Goal: Check status: Check status

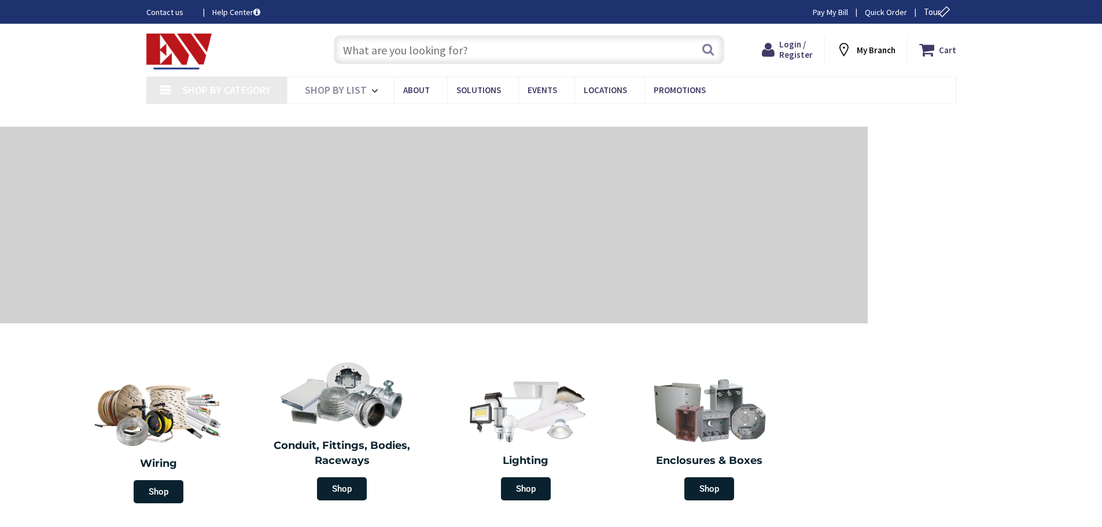
type input "[GEOGRAPHIC_DATA], [STREET_ADDRESS][PERSON_NAME]"
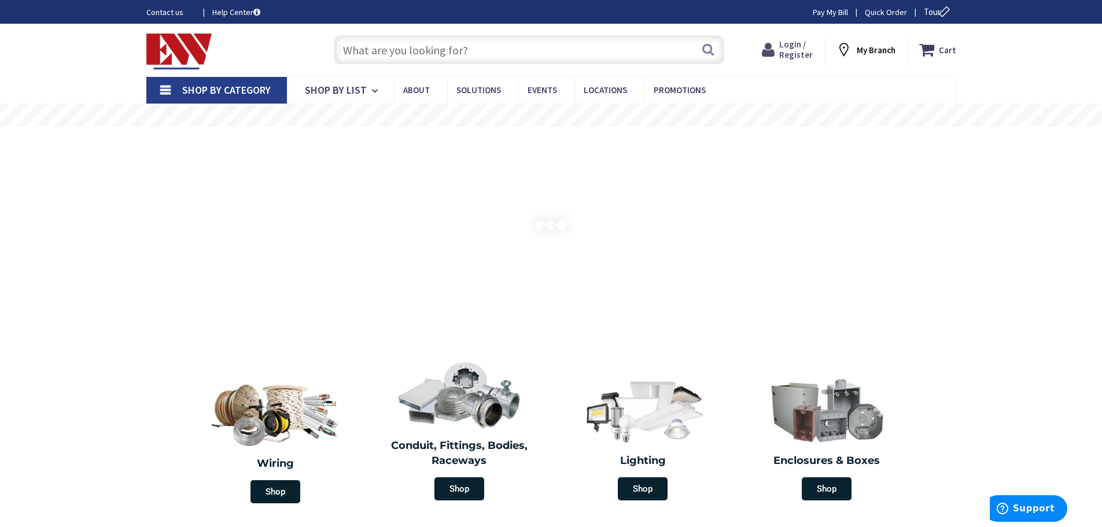
click at [797, 53] on span "Login / Register" at bounding box center [796, 49] width 34 height 21
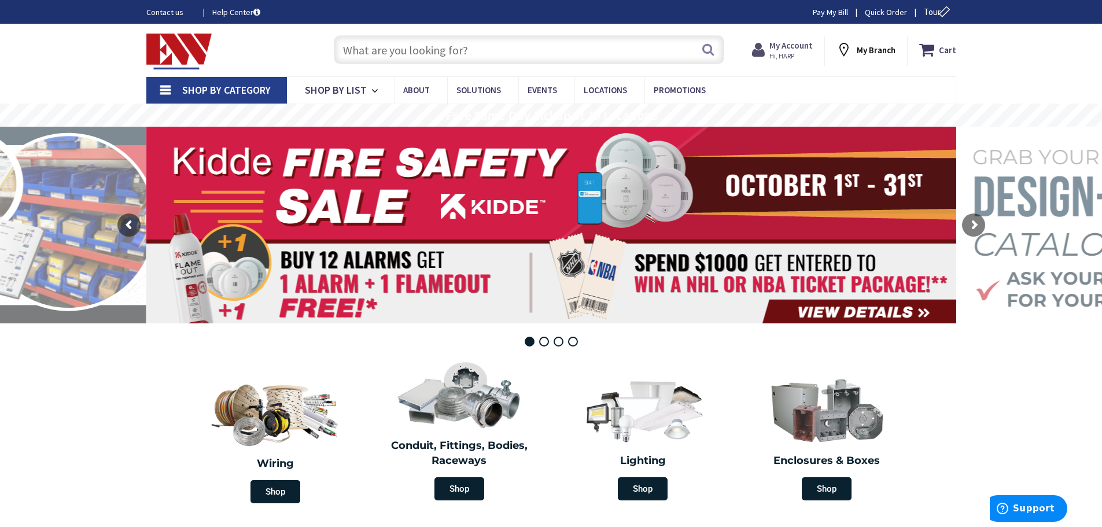
click at [788, 43] on strong "My Account" at bounding box center [791, 45] width 43 height 11
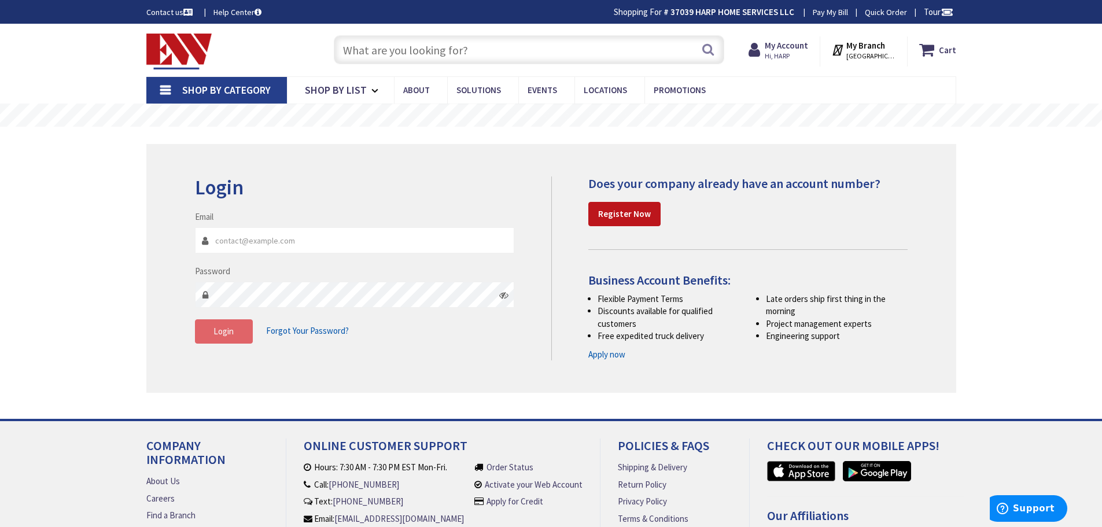
type input "harpwarehouse@harpcanhelpyou.com"
click at [209, 339] on button "Login" at bounding box center [224, 331] width 58 height 24
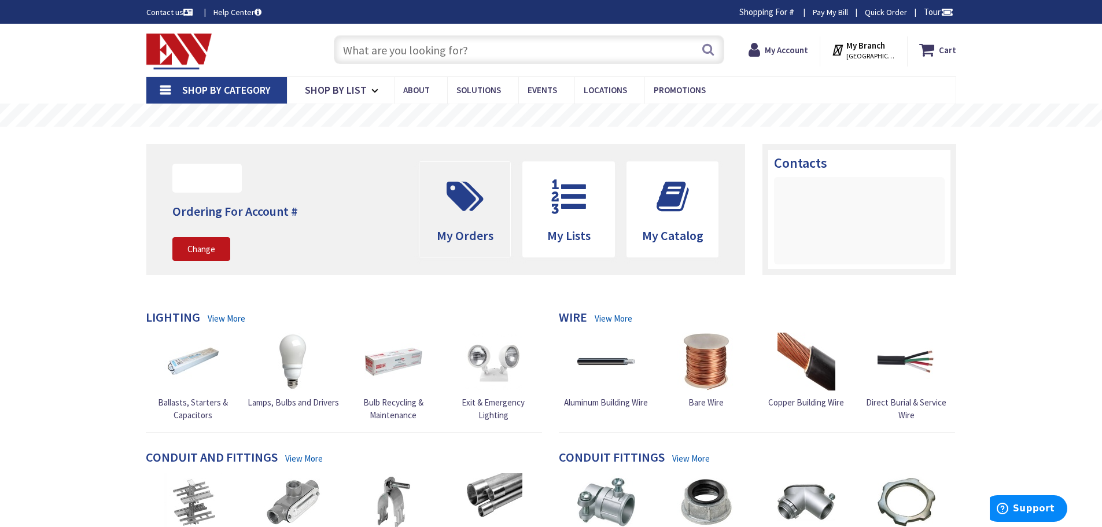
click at [467, 209] on icon at bounding box center [465, 196] width 49 height 35
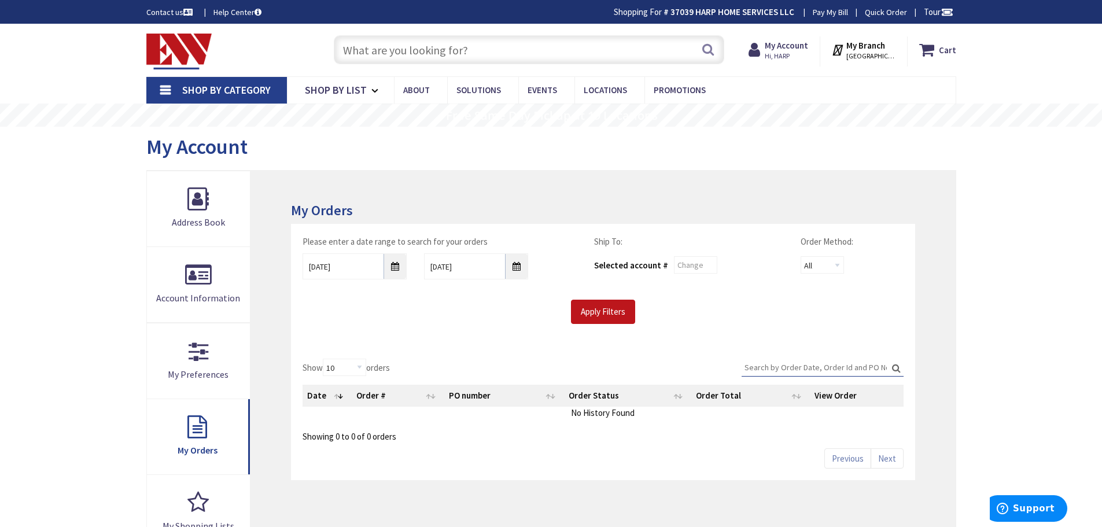
click at [813, 376] on label "Search:" at bounding box center [823, 368] width 162 height 18
click at [813, 376] on input "Search:" at bounding box center [823, 367] width 162 height 17
click at [813, 371] on input "Search:" at bounding box center [823, 367] width 162 height 17
paste input "401998206"
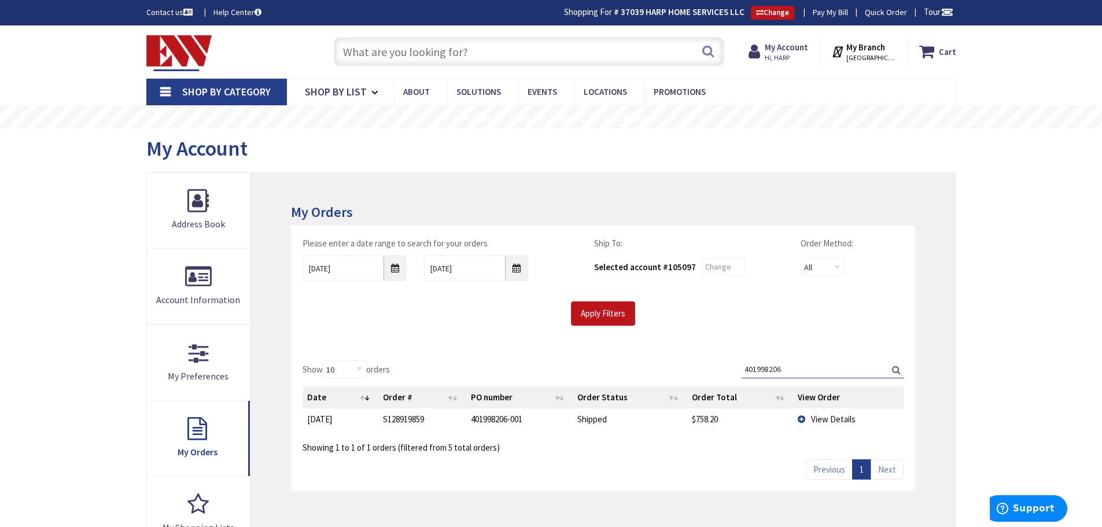
type input "401998206"
click at [800, 420] on td "View Details" at bounding box center [848, 419] width 111 height 21
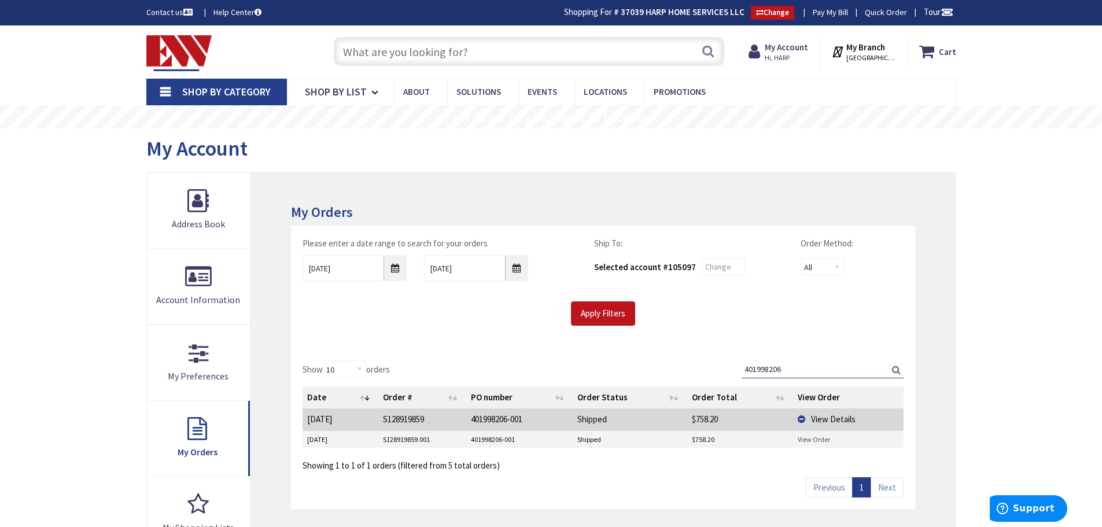
click at [808, 439] on link "View Order" at bounding box center [814, 440] width 32 height 10
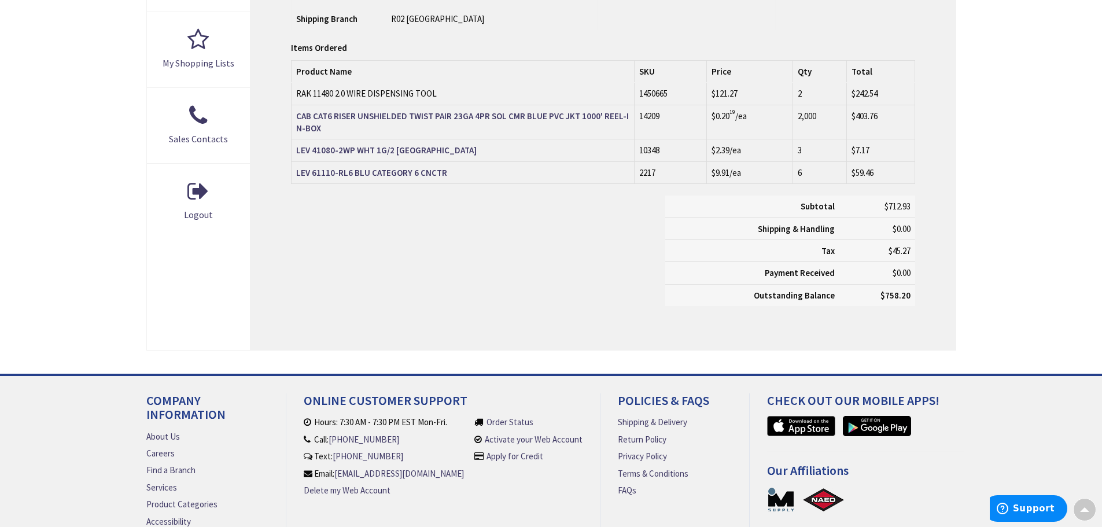
scroll to position [465, 0]
click at [562, 241] on div "Subtotal $712.93 Shipping & Handling $0.00 Tax $45.27 Payment Received" at bounding box center [602, 257] width 641 height 122
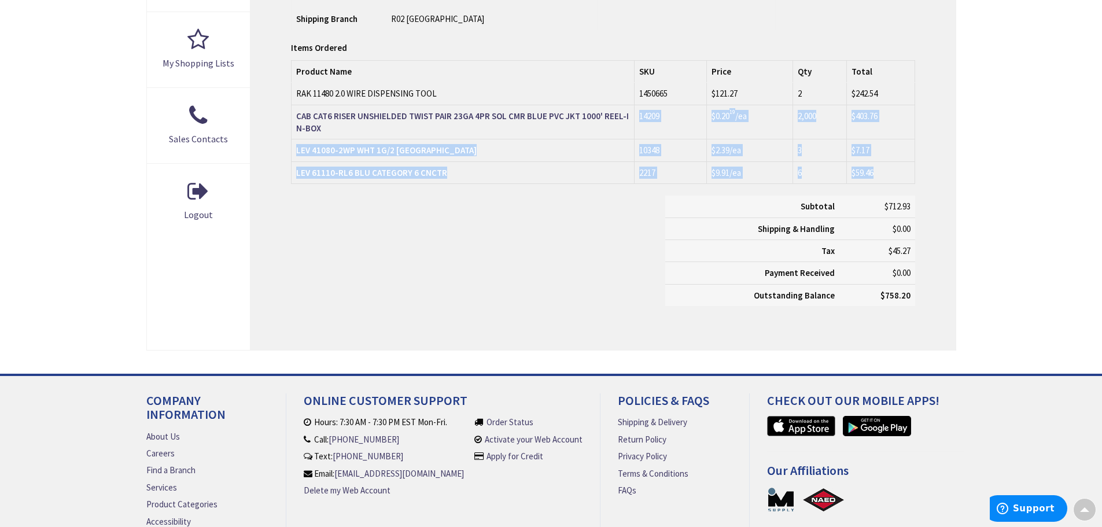
drag, startPoint x: 562, startPoint y: 241, endPoint x: 589, endPoint y: 41, distance: 202.0
click at [589, 49] on div "Items Ordered Items Ordered Product Name SKU Price Qty Total RAK 11480 2.0 WIRE…" at bounding box center [603, 180] width 624 height 276
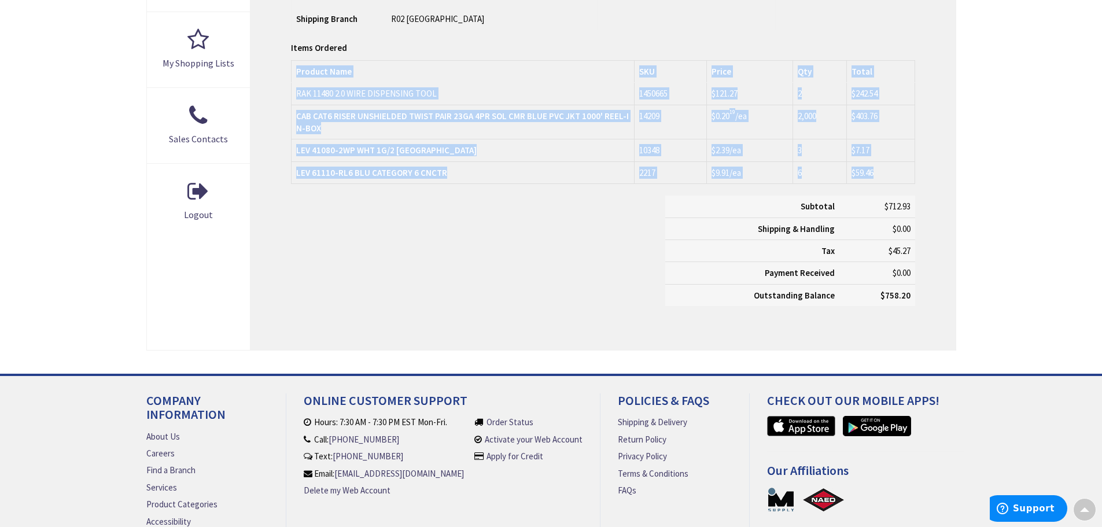
click at [605, 32] on div "Order Information Print This Page Order #S128919859.001 Ship-To Account # 37039…" at bounding box center [603, 29] width 705 height 643
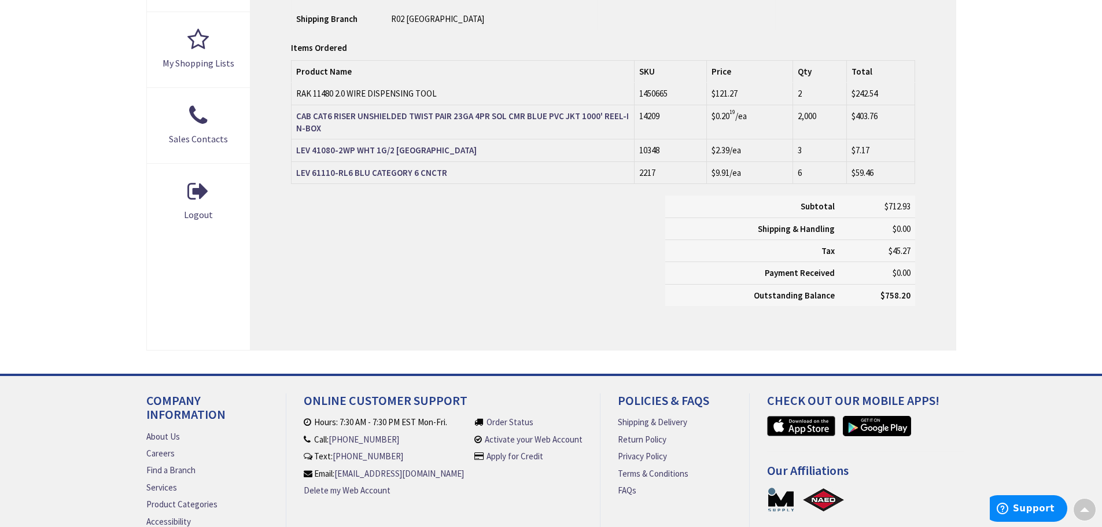
click at [605, 32] on div "Order Information Print This Page Order #S128919859.001 Ship-To Account # 37039…" at bounding box center [603, 29] width 705 height 643
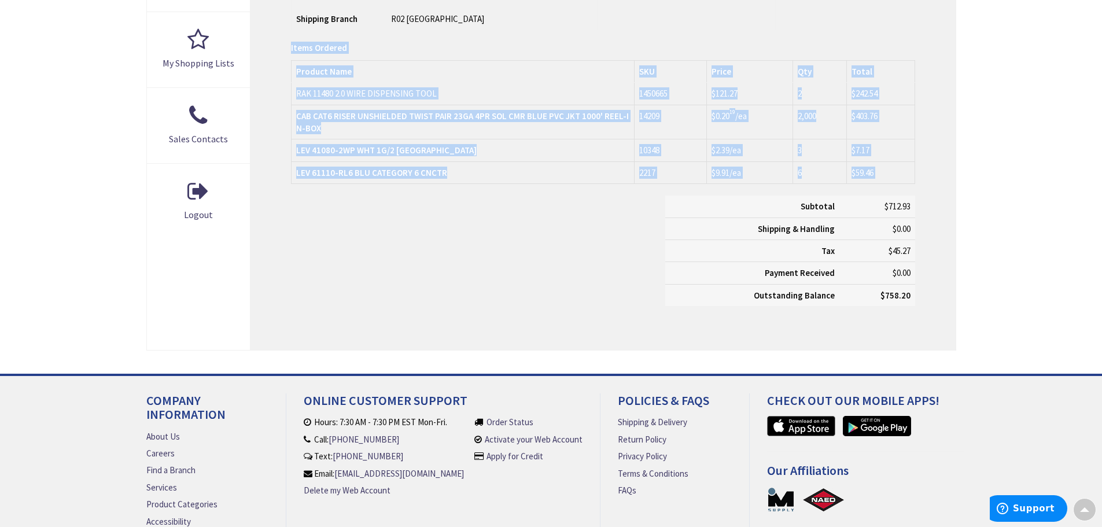
drag, startPoint x: 605, startPoint y: 32, endPoint x: 923, endPoint y: 182, distance: 351.5
click at [923, 182] on div "Order Information Print This Page Order #S128919859.001 Ship-To Account # 37039…" at bounding box center [603, 29] width 705 height 643
drag, startPoint x: 923, startPoint y: 182, endPoint x: 922, endPoint y: 45, distance: 137.1
click at [922, 45] on div "Order Information Print This Page Order #S128919859.001 Ship-To Account # 37039…" at bounding box center [603, 29] width 705 height 643
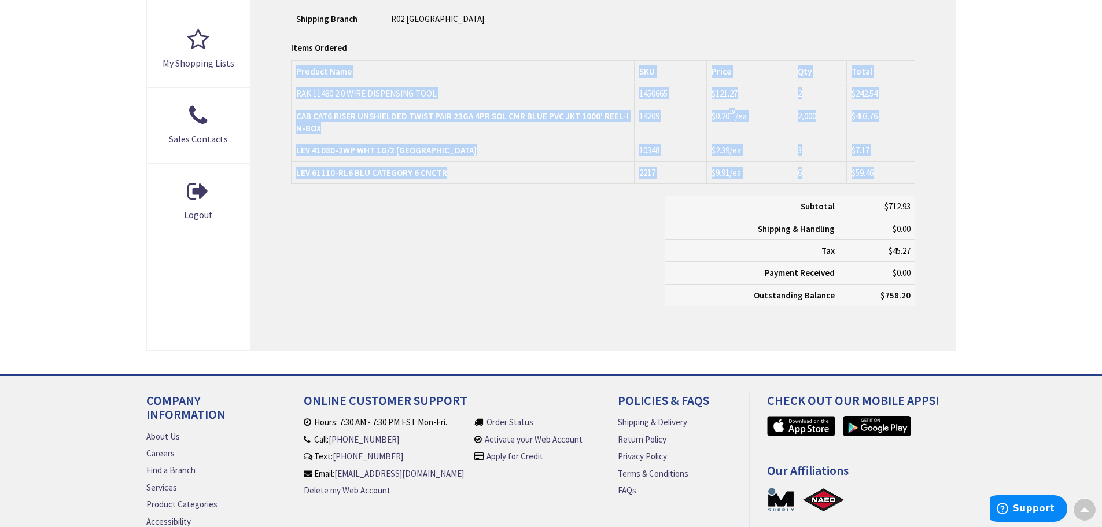
click at [922, 45] on div "Order Information Print This Page Order #S128919859.001 Ship-To Account # 37039…" at bounding box center [603, 29] width 705 height 643
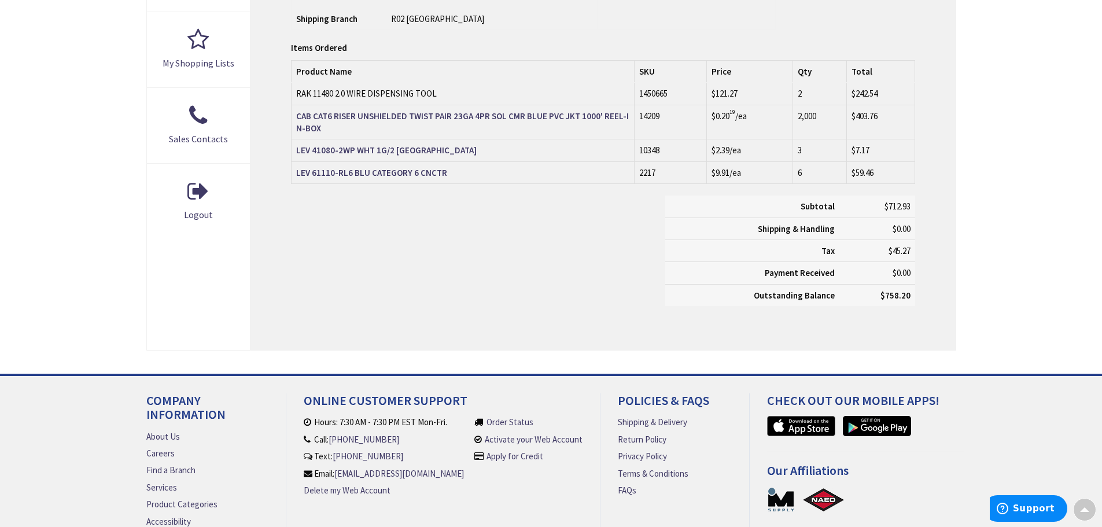
click at [922, 45] on div "Order Information Print This Page Order #S128919859.001 Ship-To Account # 37039…" at bounding box center [603, 29] width 705 height 643
click at [891, 178] on td "$59.46" at bounding box center [881, 172] width 68 height 22
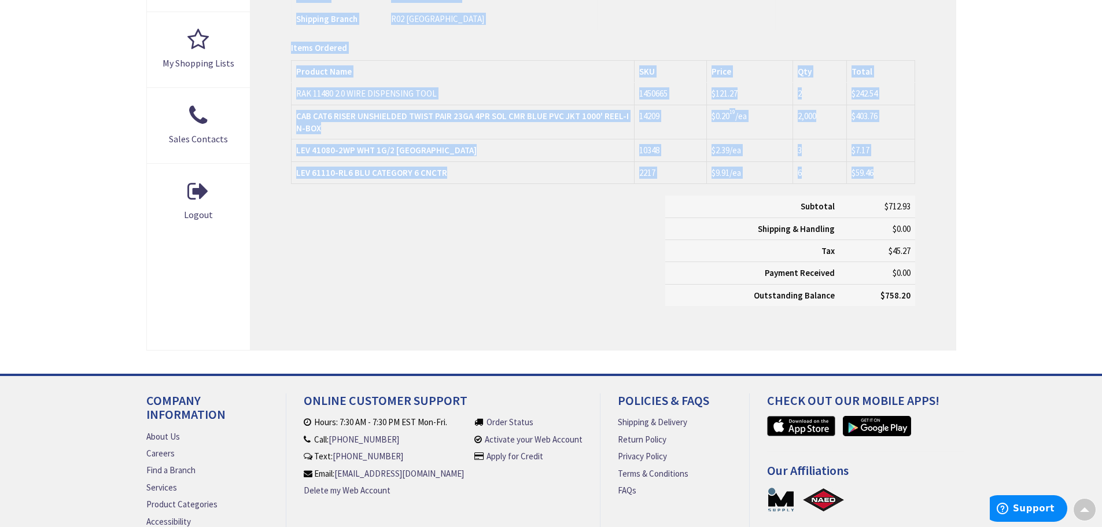
drag, startPoint x: 891, startPoint y: 178, endPoint x: 861, endPoint y: 3, distance: 177.2
click at [862, 5] on div "Order Information Print This Page Order #S128919859.001 Ship-To Account # 37039…" at bounding box center [603, 29] width 705 height 643
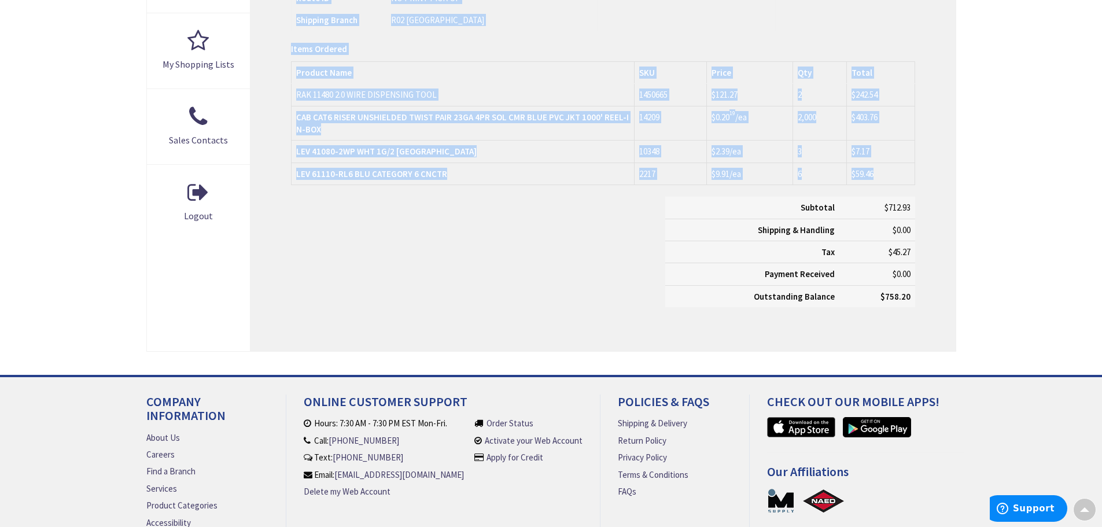
click at [851, 44] on div "Items Ordered" at bounding box center [603, 49] width 624 height 12
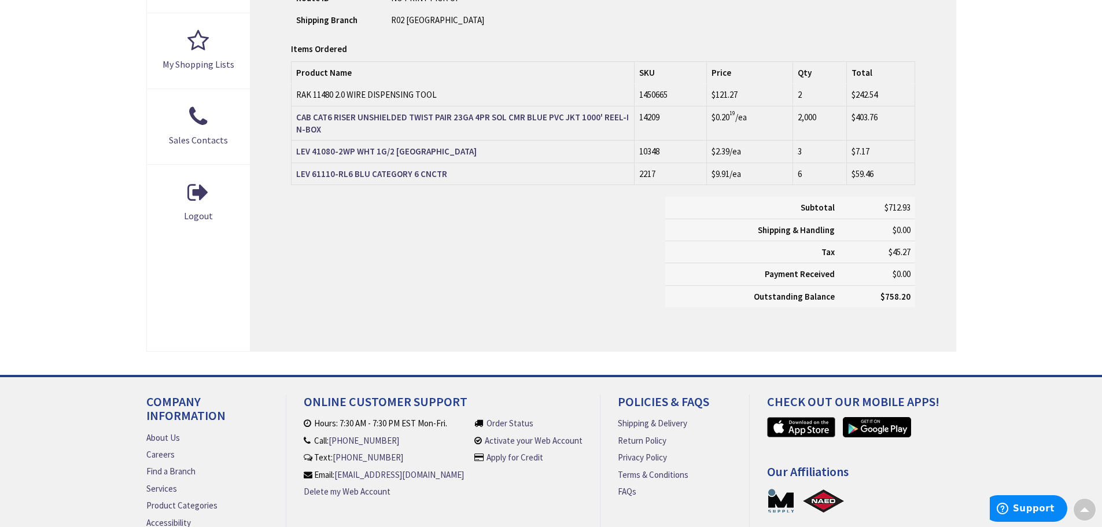
click at [851, 44] on div "Items Ordered" at bounding box center [603, 49] width 624 height 12
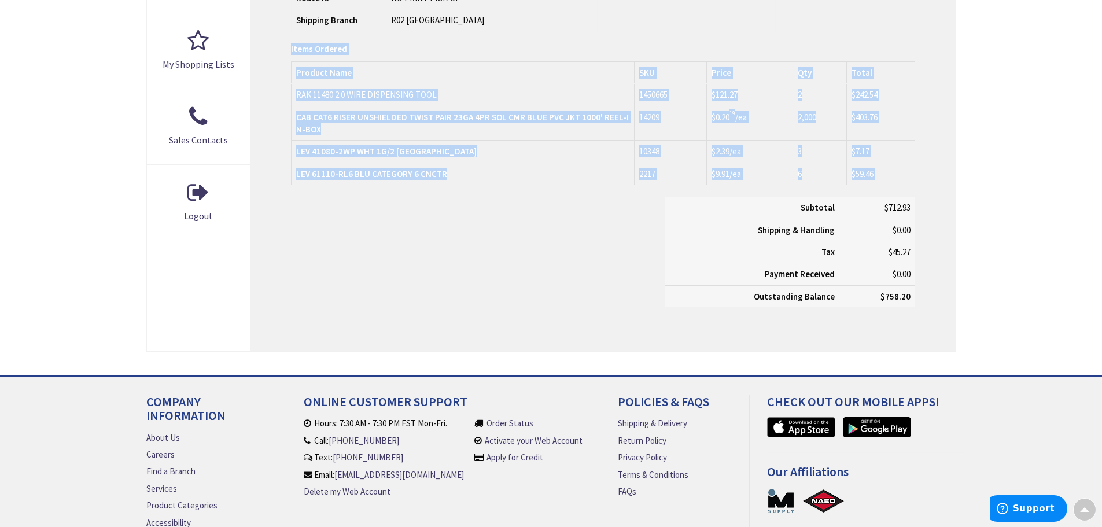
drag, startPoint x: 851, startPoint y: 44, endPoint x: 913, endPoint y: 185, distance: 154.4
click at [913, 185] on div "Items Ordered Items Ordered Product Name SKU Price Qty Total RAK 11480 2.0 WIRE…" at bounding box center [603, 181] width 624 height 276
click at [913, 185] on table "Items Ordered Product Name SKU Price Qty Total RAK 11480 2.0 WIRE DISPENSING TO…" at bounding box center [603, 123] width 624 height 124
drag, startPoint x: 913, startPoint y: 185, endPoint x: 818, endPoint y: 54, distance: 161.9
click at [818, 54] on div "Items Ordered Items Ordered Product Name SKU Price Qty Total RAK 11480 2.0 WIRE…" at bounding box center [603, 181] width 624 height 276
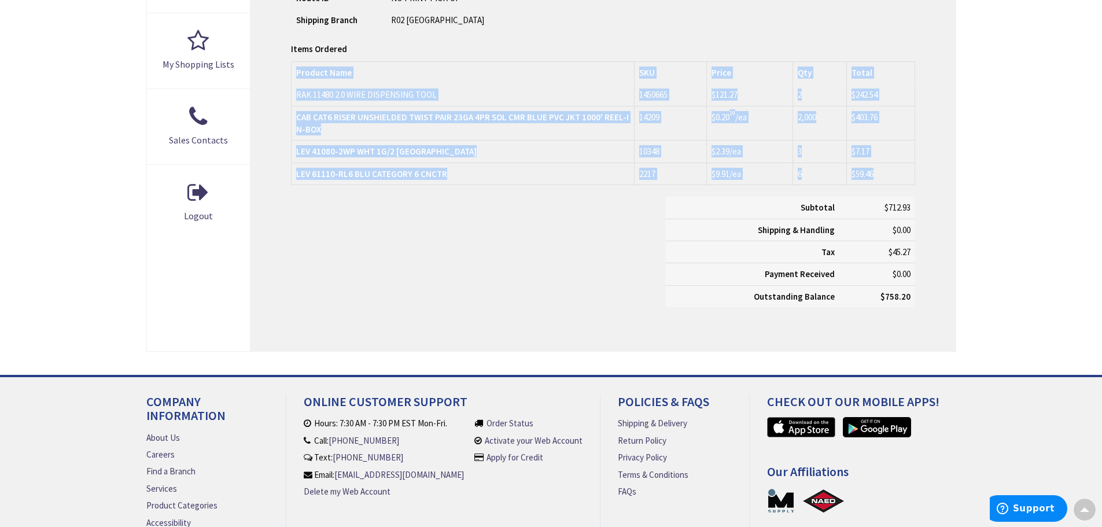
click at [825, 51] on div "Items Ordered" at bounding box center [603, 49] width 624 height 12
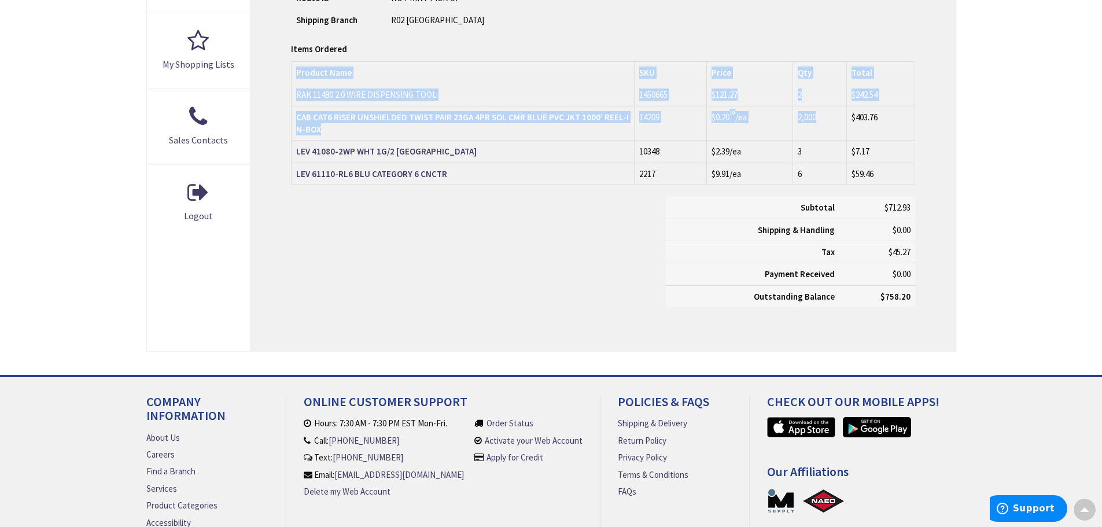
drag, startPoint x: 823, startPoint y: 53, endPoint x: 870, endPoint y: 150, distance: 108.2
click at [851, 137] on div "Items Ordered Items Ordered Product Name SKU Price Qty Total RAK 11480 2.0 WIRE…" at bounding box center [603, 181] width 624 height 276
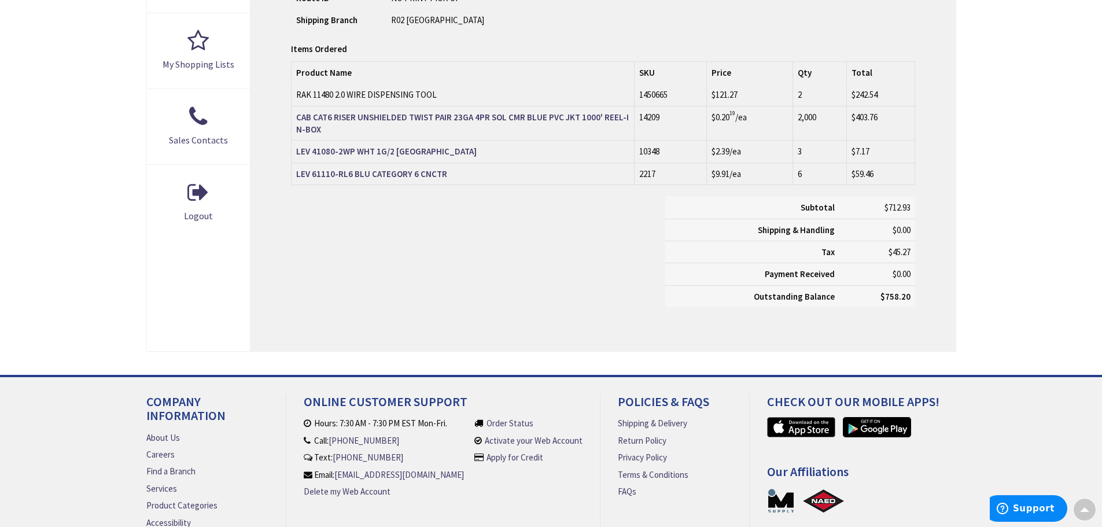
click at [914, 170] on td "$59.46" at bounding box center [881, 174] width 68 height 22
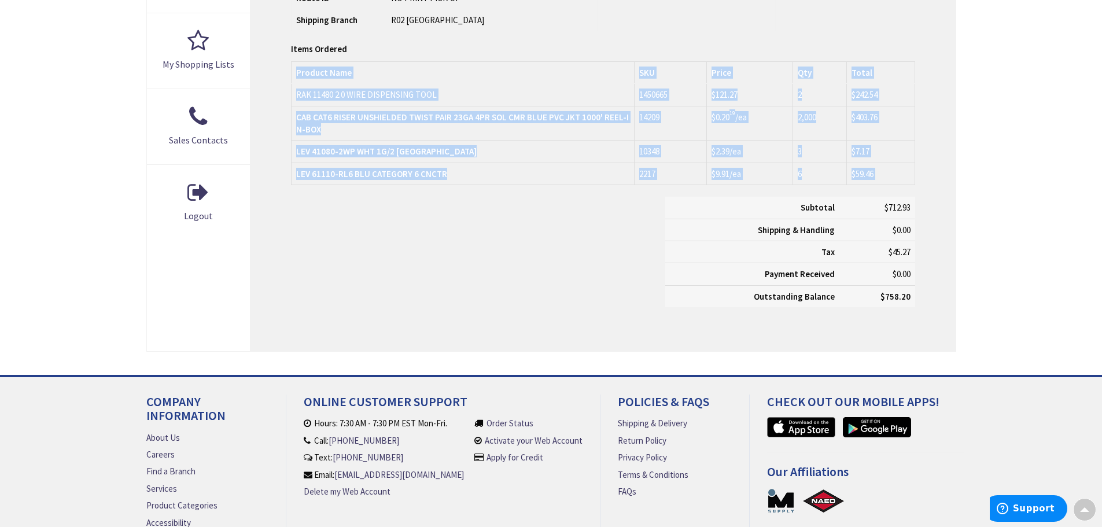
drag, startPoint x: 914, startPoint y: 170, endPoint x: 934, endPoint y: 38, distance: 132.9
click at [934, 41] on div "Order Information Print This Page Order #S128919859.001 Ship-To Account # 37039…" at bounding box center [603, 30] width 705 height 643
click at [933, 42] on div "Order Information Print This Page Order #S128919859.001 Ship-To Account # 37039…" at bounding box center [603, 30] width 705 height 643
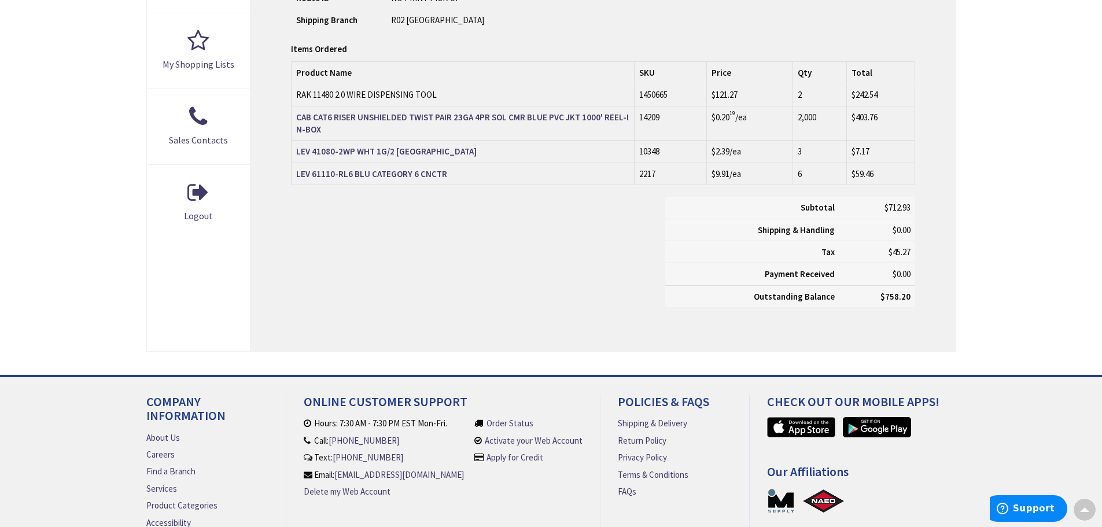
click at [904, 79] on th "Total" at bounding box center [881, 72] width 68 height 22
drag, startPoint x: 910, startPoint y: 103, endPoint x: 925, endPoint y: 202, distance: 100.1
click at [925, 202] on div "Order Information Print This Page Order #S128919859.001 Ship-To Account # 37039…" at bounding box center [603, 30] width 705 height 643
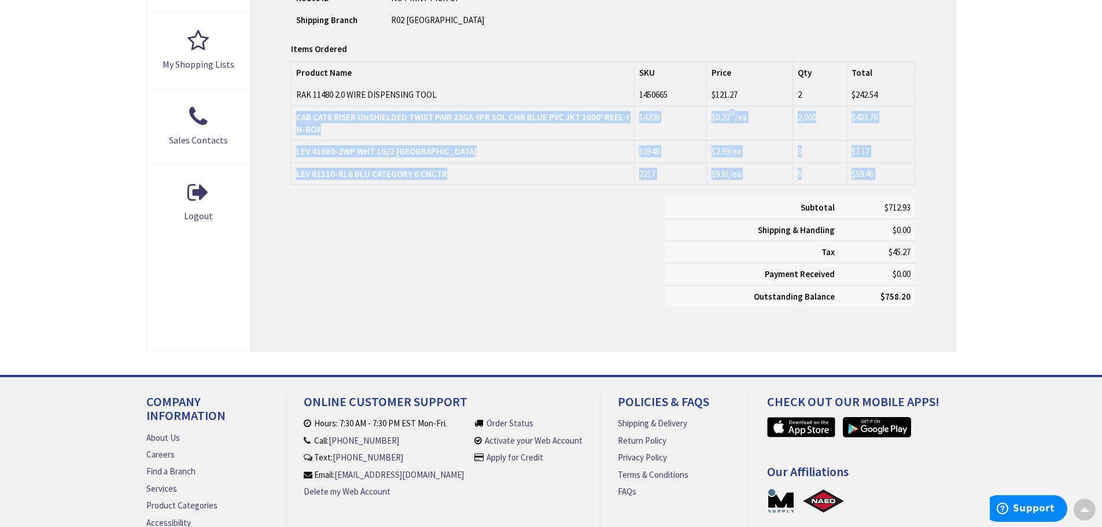
click at [934, 179] on div "Order Information Print This Page Order #S128919859.001 Ship-To Account # 37039…" at bounding box center [603, 30] width 705 height 643
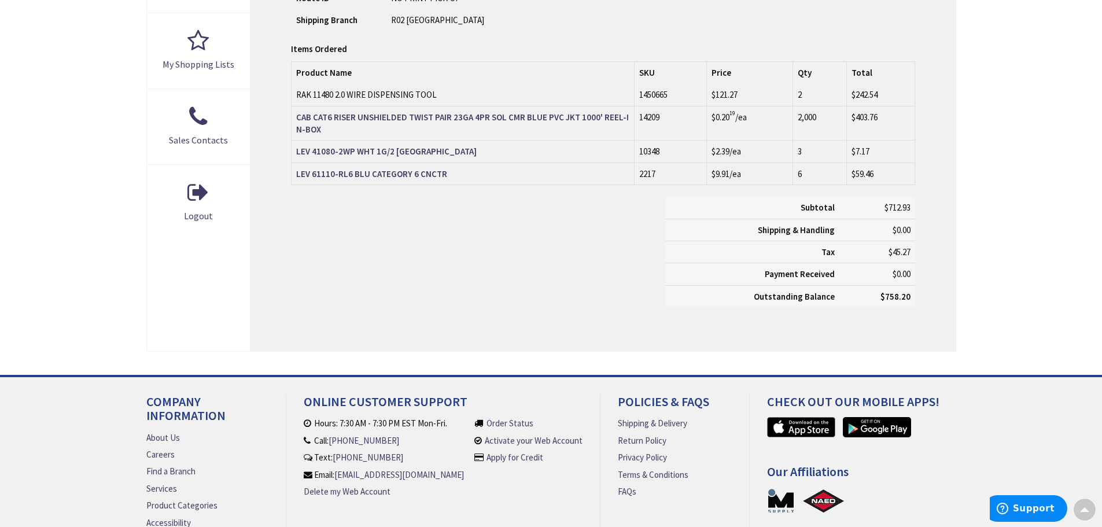
click at [934, 179] on div "Order Information Print This Page Order #S128919859.001 Ship-To Account # 37039…" at bounding box center [603, 30] width 705 height 643
click at [915, 71] on div "Order Information Print This Page Order #S128919859.001 Ship-To Account # 37039…" at bounding box center [603, 30] width 705 height 643
drag, startPoint x: 917, startPoint y: 65, endPoint x: 922, endPoint y: 166, distance: 100.8
click at [922, 166] on div "Order Information Print This Page Order #S128919859.001 Ship-To Account # 37039…" at bounding box center [603, 30] width 705 height 643
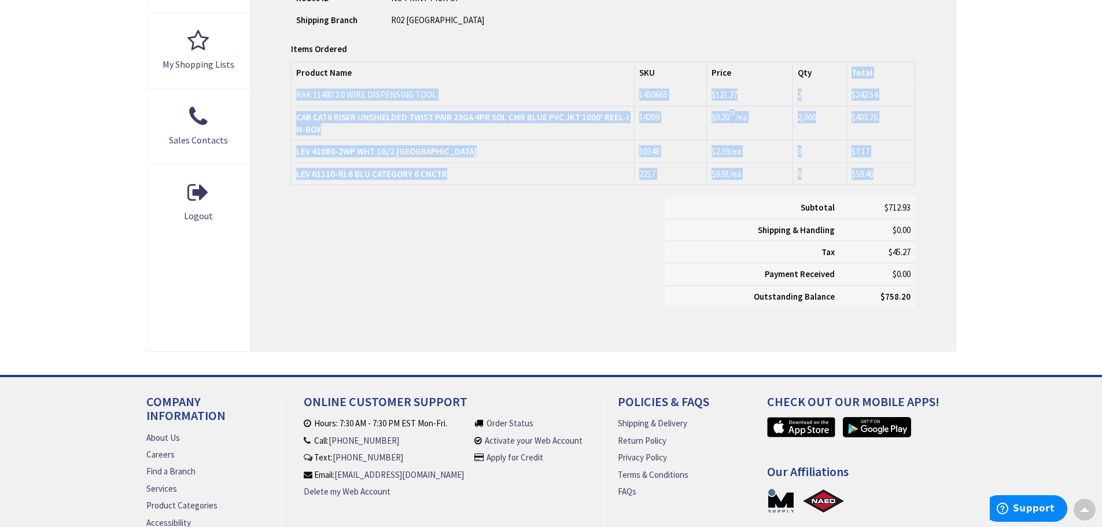
drag, startPoint x: 897, startPoint y: 172, endPoint x: 832, endPoint y: 31, distance: 155.3
click at [834, 45] on div "Items Ordered Items Ordered Product Name SKU Price Qty Total RAK 11480 2.0 WIRE…" at bounding box center [603, 181] width 624 height 276
click at [848, 46] on div "Items Ordered" at bounding box center [603, 49] width 624 height 12
drag, startPoint x: 840, startPoint y: 143, endPoint x: 840, endPoint y: 167, distance: 23.1
click at [840, 167] on table "Items Ordered Product Name SKU Price Qty Total RAK 11480 2.0 WIRE DISPENSING TO…" at bounding box center [603, 123] width 624 height 124
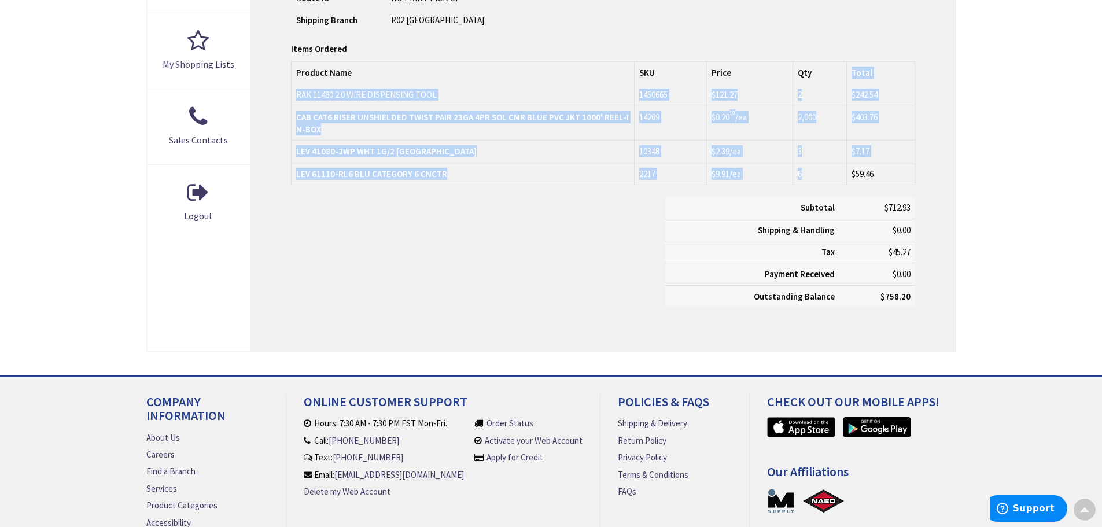
click at [840, 167] on td "6" at bounding box center [820, 174] width 54 height 22
drag, startPoint x: 875, startPoint y: 170, endPoint x: 827, endPoint y: 31, distance: 147.5
click at [832, 47] on div "Items Ordered Items Ordered Product Name SKU Price Qty Total RAK 11480 2.0 WIRE…" at bounding box center [603, 181] width 624 height 276
click at [841, 34] on div "Order Information Print This Page Order #S128919859.001 Ship-To Account # 37039…" at bounding box center [603, 30] width 705 height 643
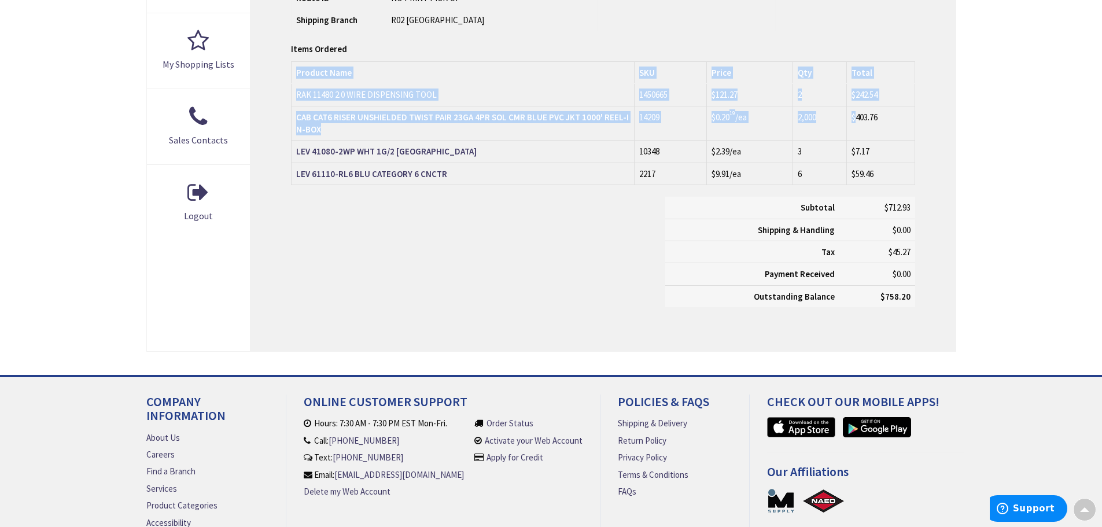
drag, startPoint x: 844, startPoint y: 32, endPoint x: 856, endPoint y: 124, distance: 92.2
click at [856, 124] on div "Order Information Print This Page Order #S128919859.001 Ship-To Account # 37039…" at bounding box center [603, 30] width 705 height 643
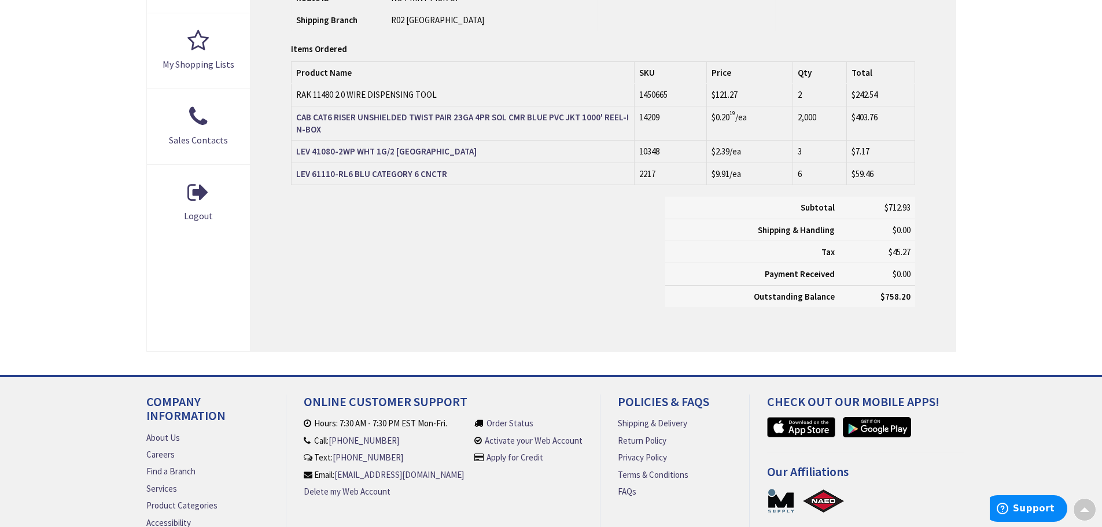
click at [899, 170] on td "$59.46" at bounding box center [881, 174] width 68 height 22
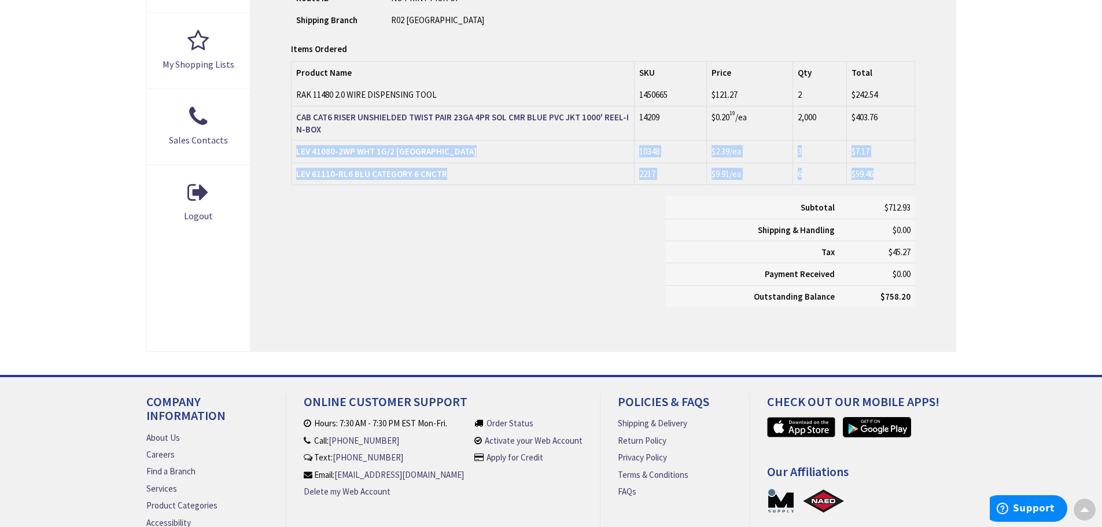
drag, startPoint x: 899, startPoint y: 170, endPoint x: 899, endPoint y: 56, distance: 113.4
click at [899, 65] on table "Items Ordered Product Name SKU Price Qty Total RAK 11480 2.0 WIRE DISPENSING TO…" at bounding box center [603, 123] width 624 height 124
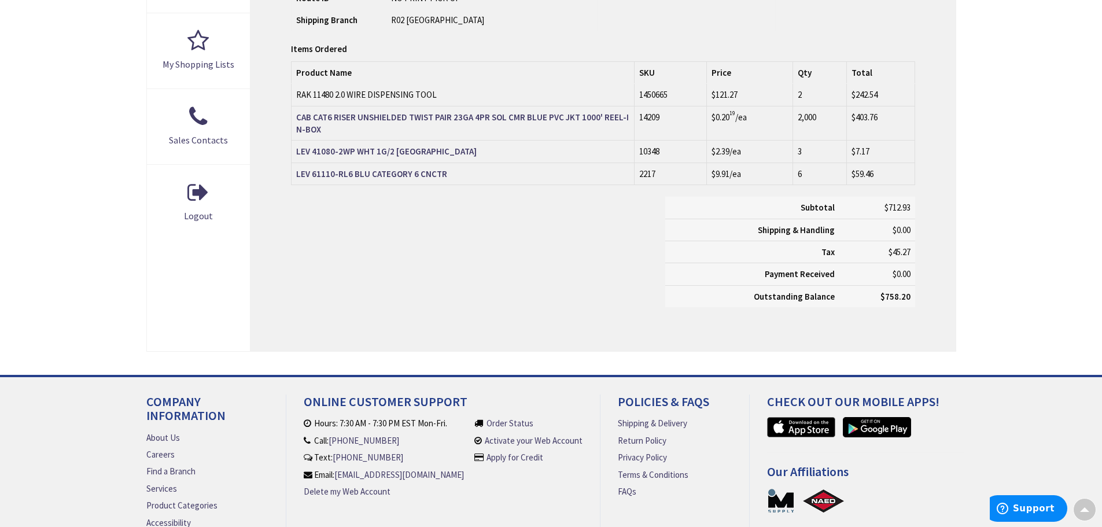
click at [899, 56] on div "Items Ordered Items Ordered Product Name SKU Price Qty Total RAK 11480 2.0 WIRE…" at bounding box center [603, 181] width 624 height 276
drag, startPoint x: 899, startPoint y: 56, endPoint x: 905, endPoint y: 160, distance: 104.3
click at [905, 160] on div "Items Ordered Items Ordered Product Name SKU Price Qty Total RAK 11480 2.0 WIRE…" at bounding box center [603, 181] width 624 height 276
click at [905, 160] on td "$7.17" at bounding box center [881, 152] width 68 height 22
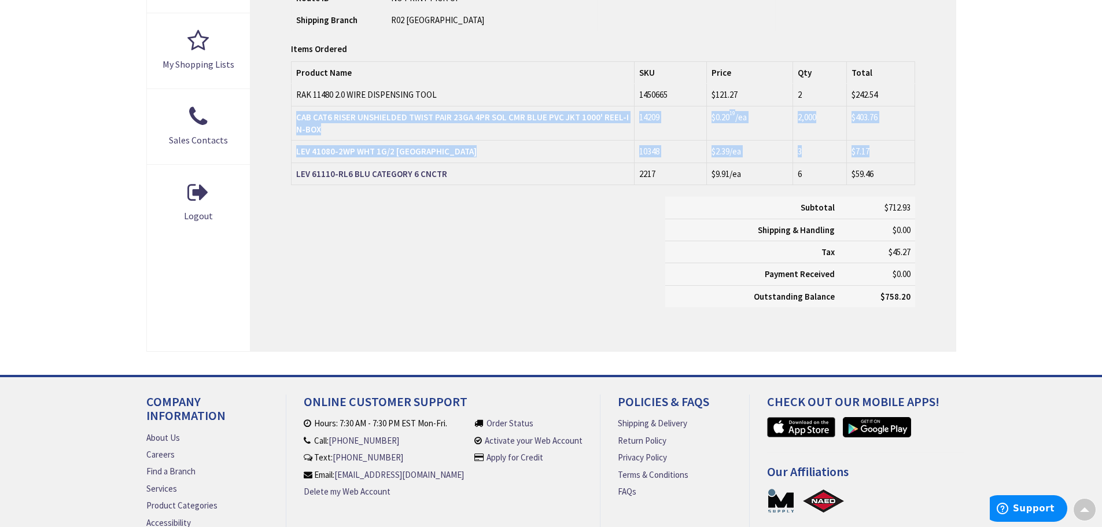
drag, startPoint x: 905, startPoint y: 160, endPoint x: 908, endPoint y: 30, distance: 130.8
click at [908, 53] on div "Items Ordered Items Ordered Product Name SKU Price Qty Total RAK 11480 2.0 WIRE…" at bounding box center [603, 181] width 624 height 276
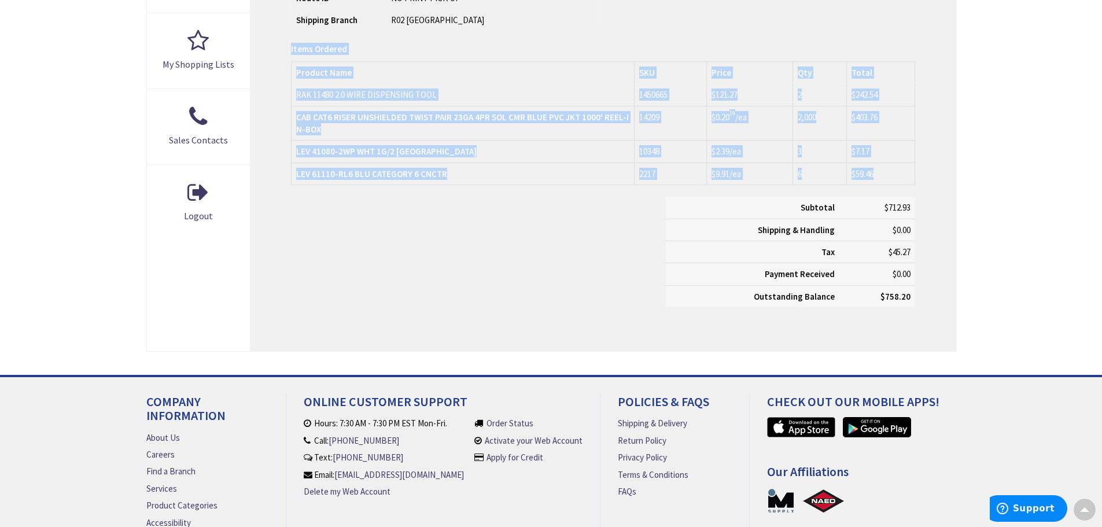
drag, startPoint x: 908, startPoint y: 29, endPoint x: 912, endPoint y: 174, distance: 145.3
click at [912, 174] on div "Order Information Print This Page Order #S128919859.001 Ship-To Account # 37039…" at bounding box center [603, 30] width 705 height 643
click at [912, 174] on td "$59.46" at bounding box center [881, 174] width 68 height 22
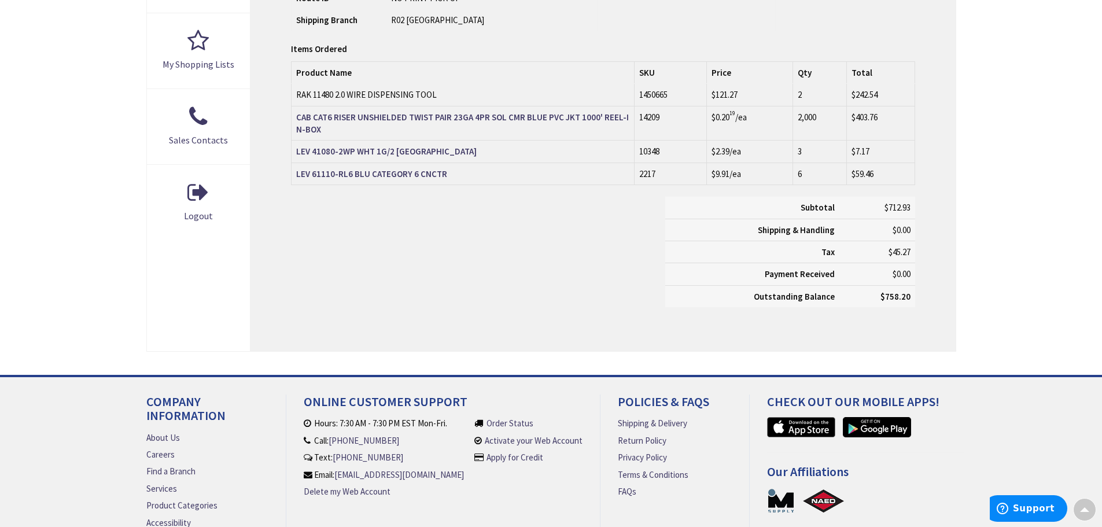
click at [597, 230] on div "Subtotal $712.93 Shipping & Handling $0.00 Tax $45.27 Payment Received" at bounding box center [602, 258] width 641 height 122
click at [600, 221] on div "Subtotal $712.93 Shipping & Handling $0.00 Tax $45.27 Payment Received" at bounding box center [602, 258] width 641 height 122
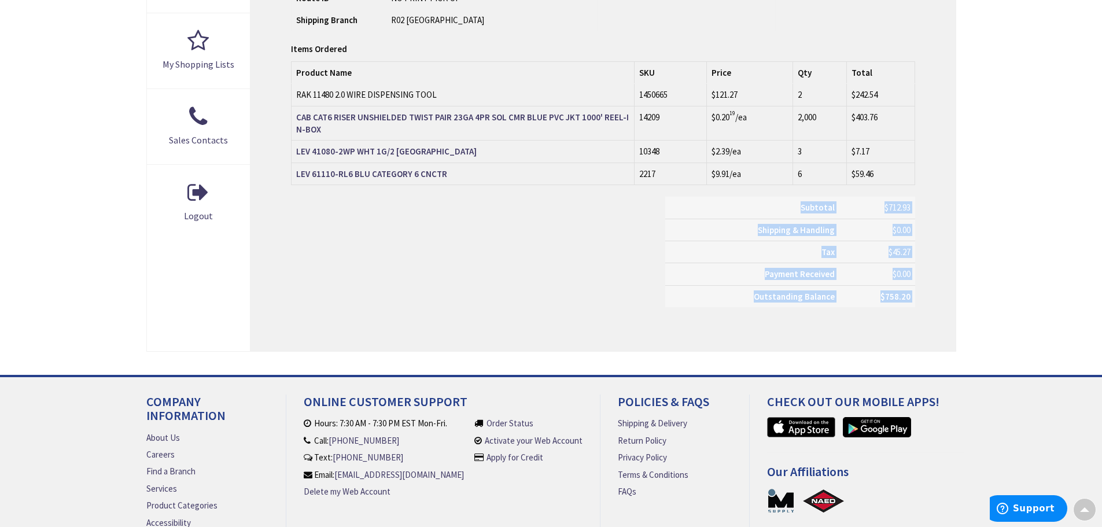
drag, startPoint x: 600, startPoint y: 221, endPoint x: 580, endPoint y: 304, distance: 85.7
click at [580, 304] on div "Subtotal $712.93 Shipping & Handling $0.00 Tax $45.27 Payment Received" at bounding box center [602, 258] width 641 height 122
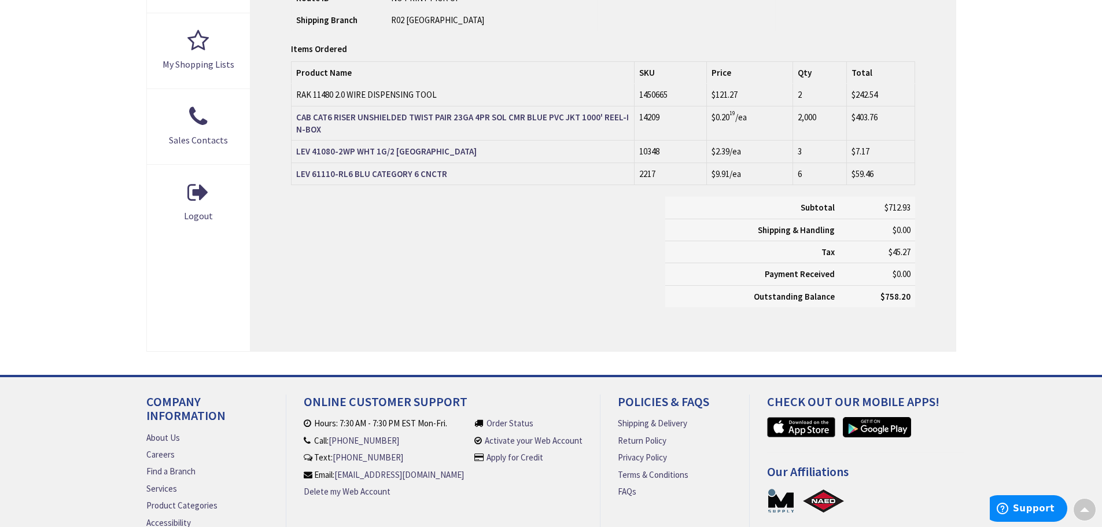
click at [926, 248] on div "Order Information Print This Page Order #S128919859.001 Ship-To Account # 37039…" at bounding box center [603, 30] width 705 height 643
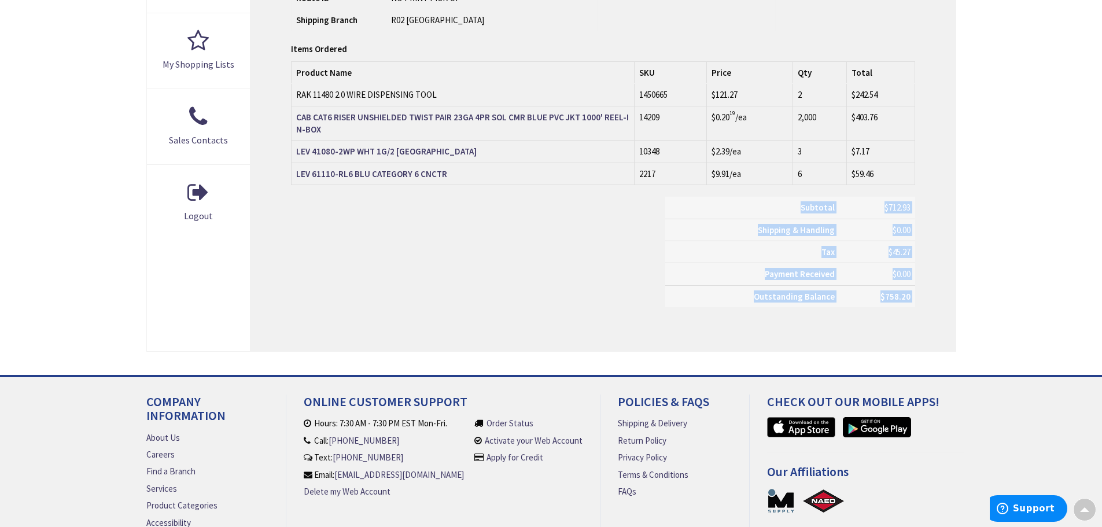
drag, startPoint x: 926, startPoint y: 248, endPoint x: 926, endPoint y: 218, distance: 30.7
click at [926, 218] on div "Order Information Print This Page Order #S128919859.001 Ship-To Account # 37039…" at bounding box center [603, 30] width 705 height 643
click at [915, 215] on div "Subtotal $712.93 Shipping & Handling $0.00 Tax $45.27 Payment Received Outstand…" at bounding box center [790, 258] width 267 height 122
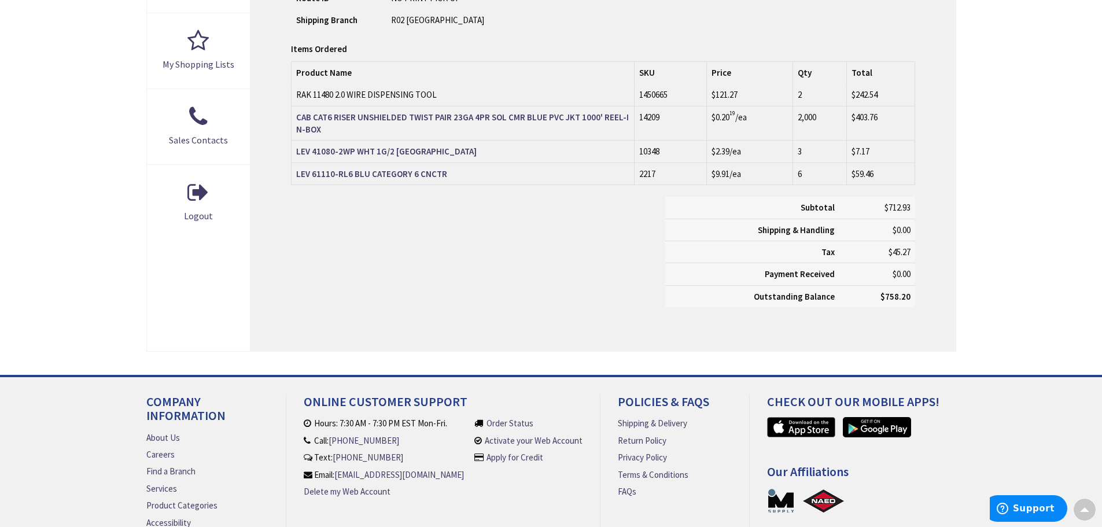
click at [915, 206] on td "$712.93" at bounding box center [878, 208] width 76 height 22
drag, startPoint x: 915, startPoint y: 206, endPoint x: 789, endPoint y: 207, distance: 126.1
click at [789, 207] on tr "Subtotal $712.93" at bounding box center [790, 208] width 250 height 22
click at [789, 207] on th "Subtotal" at bounding box center [752, 208] width 174 height 22
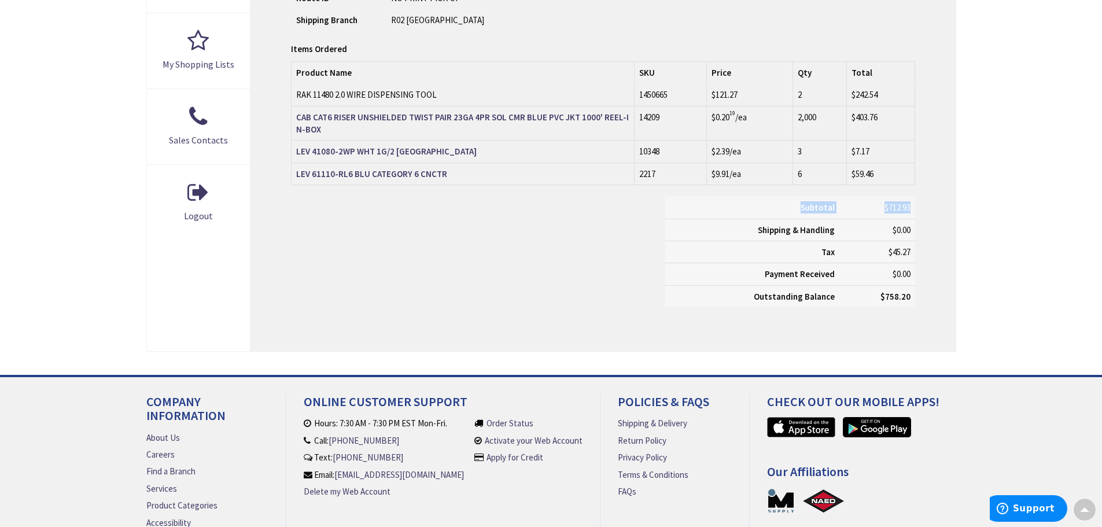
drag, startPoint x: 789, startPoint y: 207, endPoint x: 908, endPoint y: 214, distance: 119.4
click at [908, 214] on tr "Subtotal $712.93" at bounding box center [790, 208] width 250 height 22
click at [908, 214] on td "$712.93" at bounding box center [878, 208] width 76 height 22
drag, startPoint x: 908, startPoint y: 214, endPoint x: 816, endPoint y: 213, distance: 92.0
click at [816, 213] on th "Subtotal" at bounding box center [752, 208] width 174 height 22
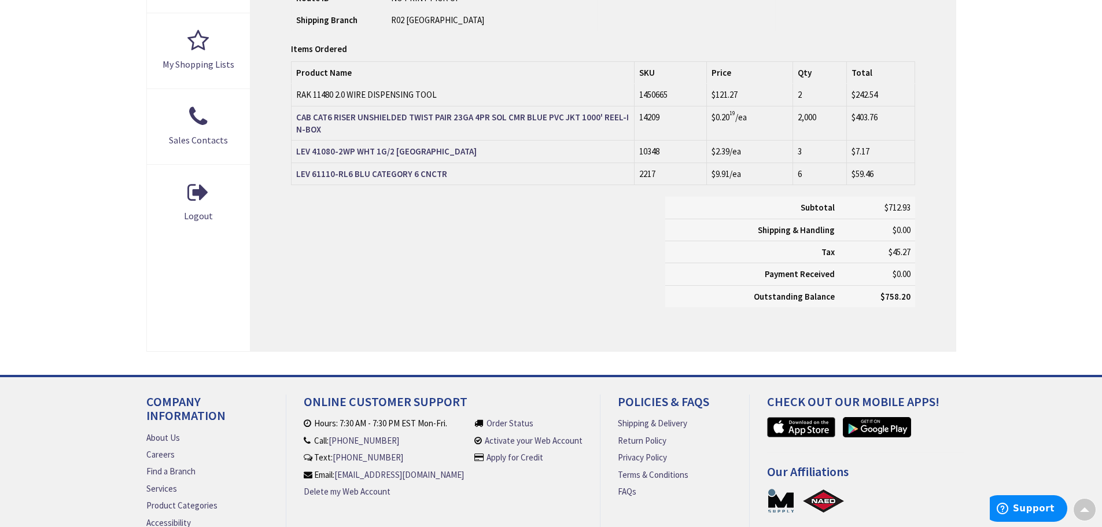
click at [816, 213] on th "Subtotal" at bounding box center [752, 208] width 174 height 22
click at [815, 213] on th "Subtotal" at bounding box center [752, 208] width 174 height 22
drag, startPoint x: 815, startPoint y: 213, endPoint x: 815, endPoint y: 139, distance: 74.1
click at [815, 191] on div "Items Ordered Items Ordered Product Name SKU Price Qty Total RAK 11480 2.0 WIRE…" at bounding box center [603, 181] width 624 height 276
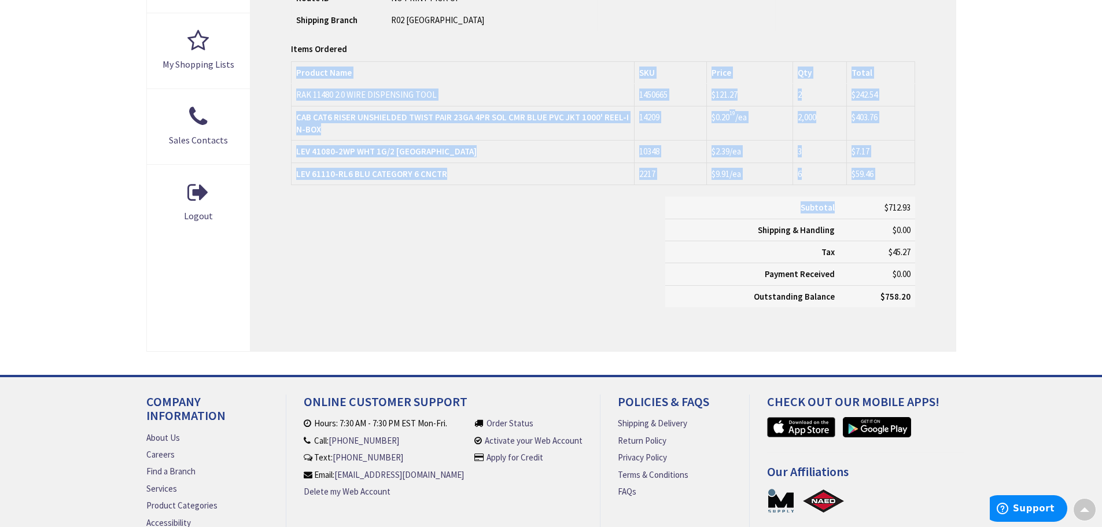
click at [814, 89] on td "2" at bounding box center [820, 95] width 54 height 22
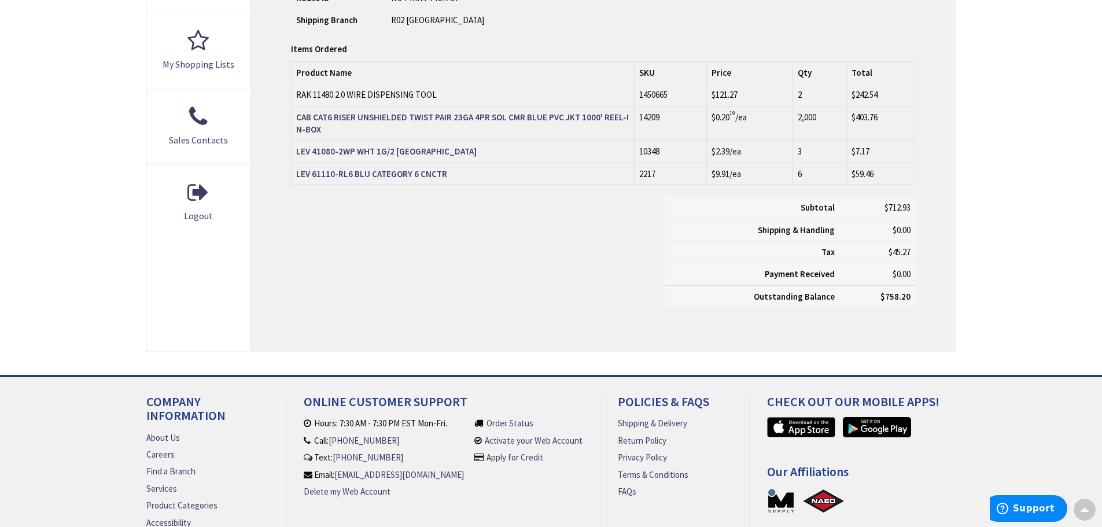
click at [701, 278] on th "Payment Received" at bounding box center [752, 274] width 174 height 22
click at [433, 151] on strong "LEV 41080-2WP WHT 1G/2 [GEOGRAPHIC_DATA]" at bounding box center [386, 151] width 181 height 11
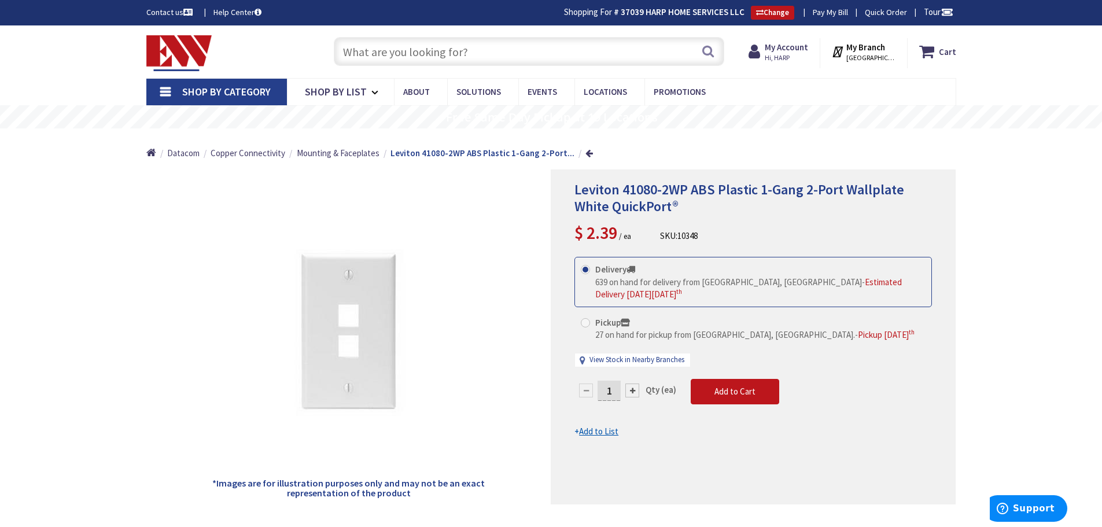
click at [726, 187] on span "Leviton 41080-2WP ABS Plastic 1-Gang 2-Port Wallplate White QuickPort®" at bounding box center [740, 198] width 330 height 35
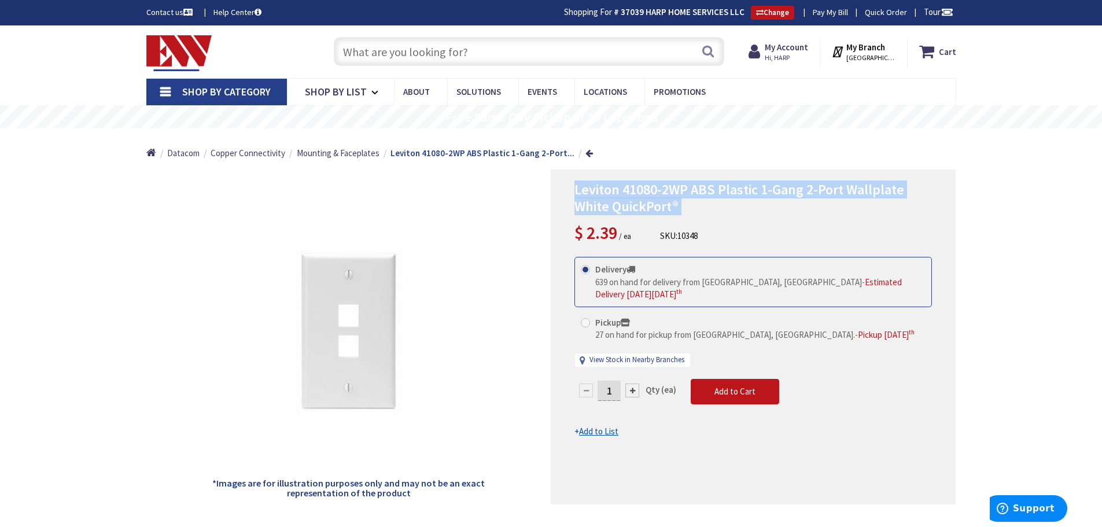
drag, startPoint x: 726, startPoint y: 187, endPoint x: 721, endPoint y: 194, distance: 8.3
click at [726, 192] on span "Leviton 41080-2WP ABS Plastic 1-Gang 2-Port Wallplate White QuickPort®" at bounding box center [740, 198] width 330 height 35
click at [707, 197] on span "Leviton 41080-2WP ABS Plastic 1-Gang 2-Port Wallplate White QuickPort®" at bounding box center [740, 198] width 330 height 35
drag, startPoint x: 716, startPoint y: 189, endPoint x: 920, endPoint y: 189, distance: 203.7
click at [920, 189] on h1 "Leviton 41080-2WP ABS Plastic 1-Gang 2-Port Wallplate White QuickPort®" at bounding box center [754, 199] width 358 height 34
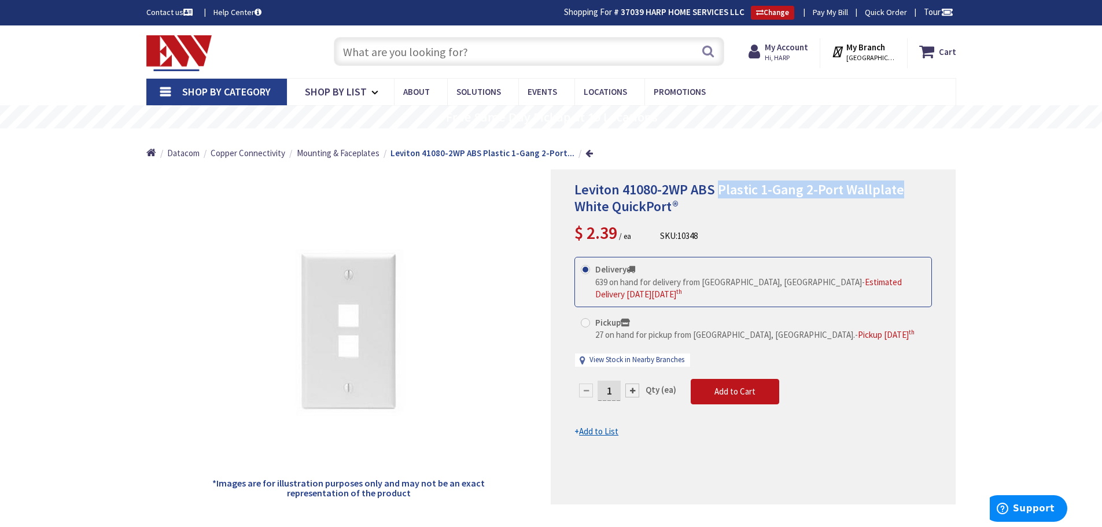
copy span "Plastic 1-Gang 2-Port Wallplate"
click at [680, 201] on h1 "Leviton 41080-2WP ABS Plastic 1-Gang 2-Port Wallplate White QuickPort®" at bounding box center [754, 199] width 358 height 34
copy div "Leviton 41080-2WP ABS Plastic 1-Gang 2-Port Wallplate White QuickPort®"
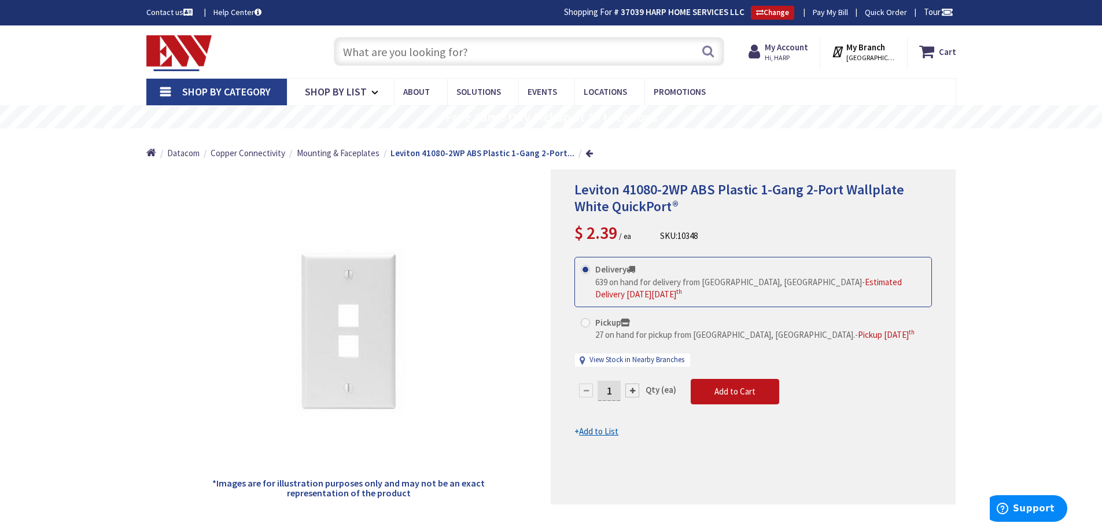
click at [891, 94] on nav "Shop By Category Conduit and Fittings Cable Tray & Accessories Cable Trays Cabl…" at bounding box center [551, 92] width 810 height 28
click at [691, 231] on span "10348" at bounding box center [688, 235] width 20 height 11
copy span "10348"
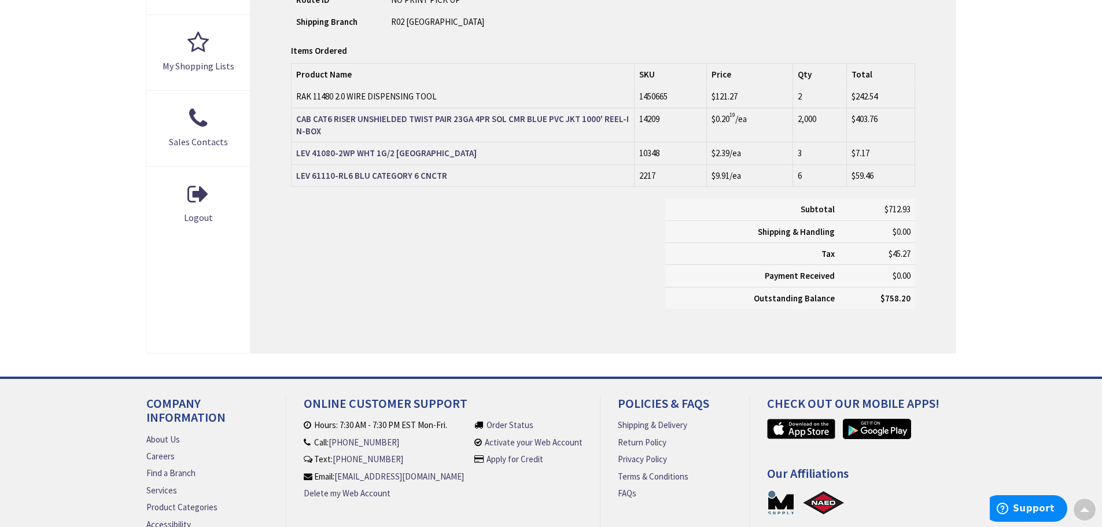
scroll to position [463, 0]
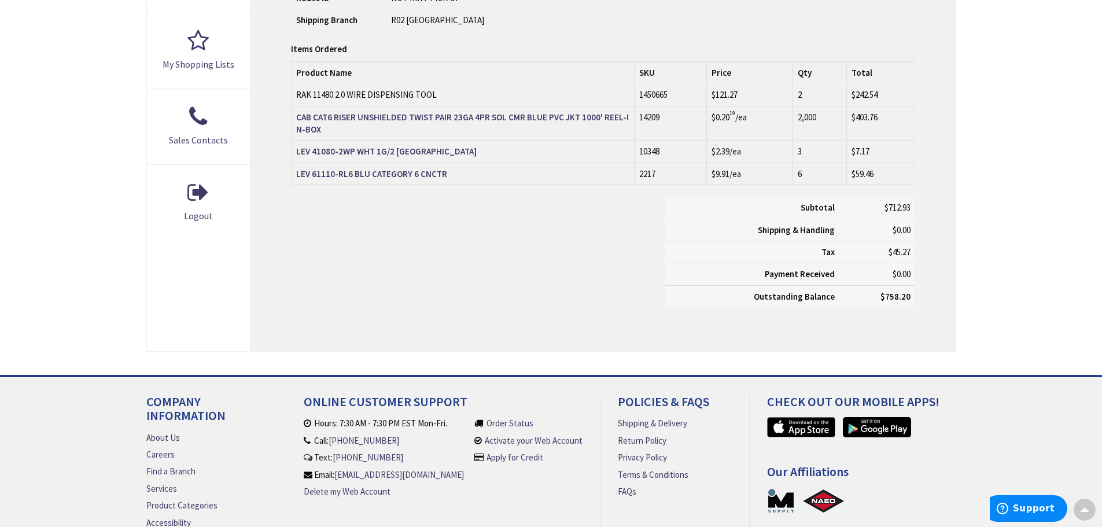
click at [400, 167] on td "LEV 61110-RL6 BLU CATEGORY 6 CNCTR" at bounding box center [463, 174] width 343 height 22
click at [396, 183] on td "LEV 61110-RL6 BLU CATEGORY 6 CNCTR" at bounding box center [463, 174] width 343 height 22
click at [402, 179] on strong "LEV 61110-RL6 BLU CATEGORY 6 CNCTR" at bounding box center [371, 173] width 151 height 11
click at [569, 277] on div "Subtotal $712.93 Shipping & Handling $0.00 Tax $45.27 Payment Received" at bounding box center [602, 258] width 641 height 122
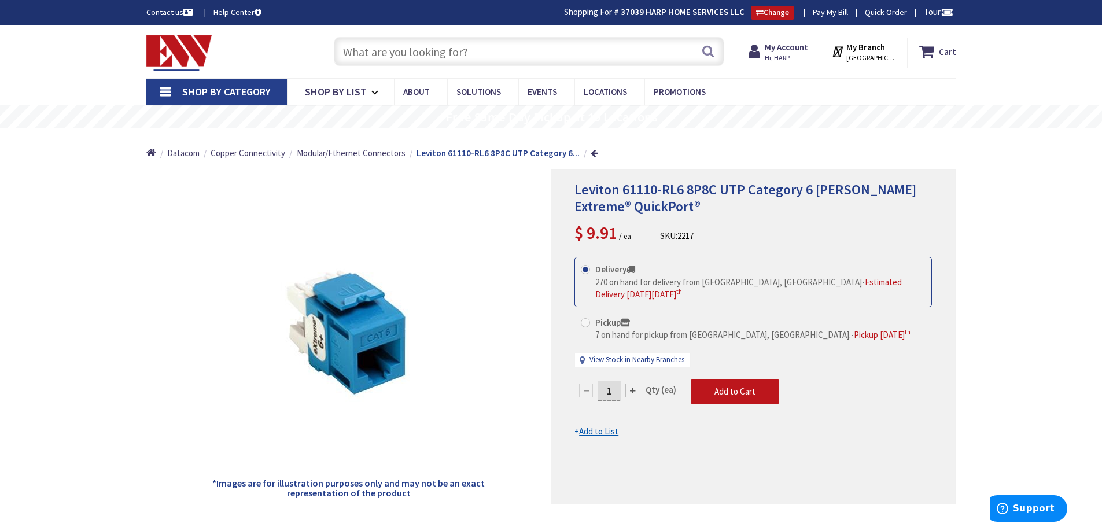
click at [780, 196] on span "Leviton 61110-RL6 8P8C UTP Category 6 Jack Blue Extreme® QuickPort®" at bounding box center [746, 198] width 342 height 35
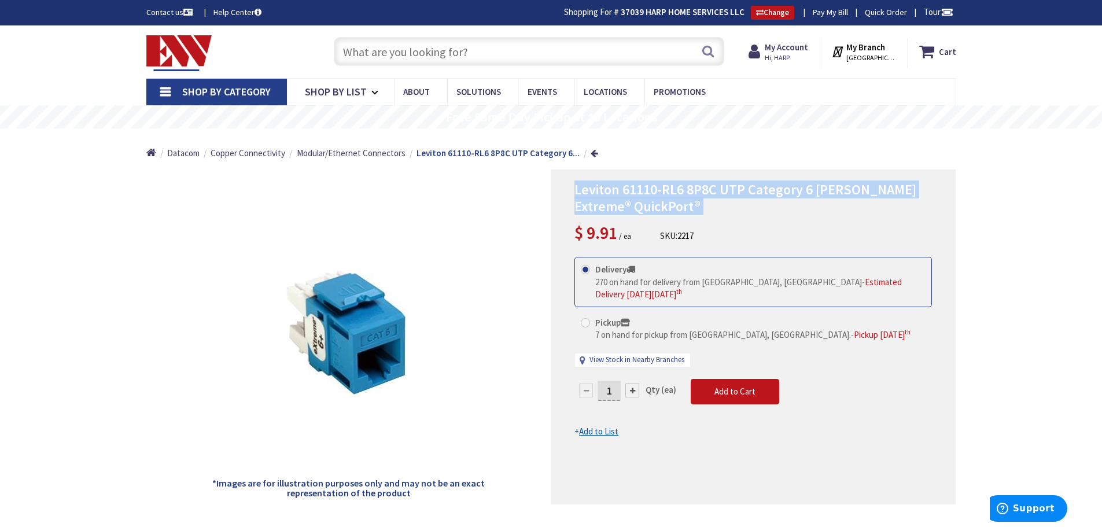
click at [780, 196] on span "Leviton 61110-RL6 8P8C UTP Category 6 Jack Blue Extreme® QuickPort®" at bounding box center [746, 198] width 342 height 35
copy div "Leviton 61110-RL6 8P8C UTP Category 6 Jack Blue Extreme® QuickPort®"
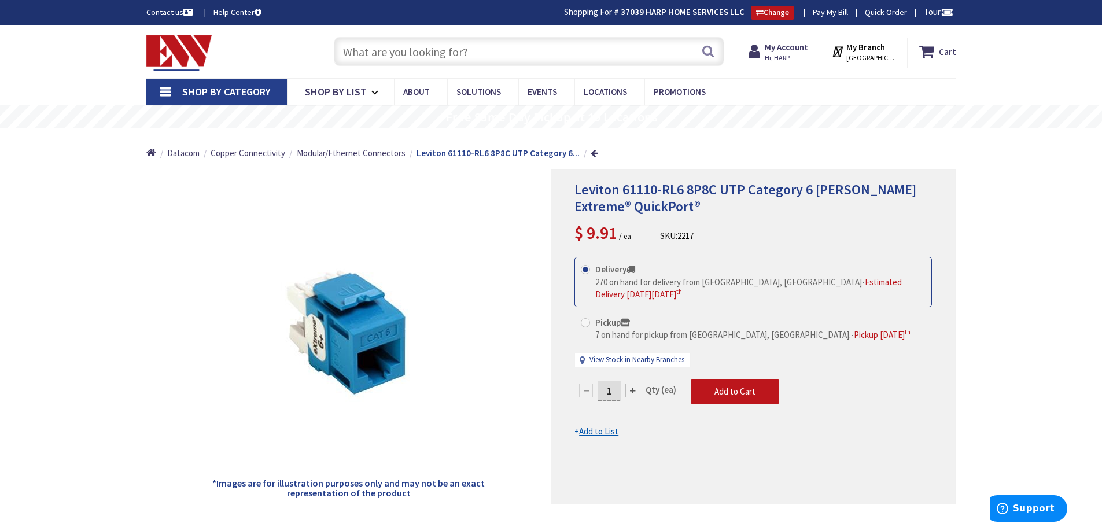
click at [687, 232] on span "2217" at bounding box center [686, 235] width 16 height 11
copy span "2217"
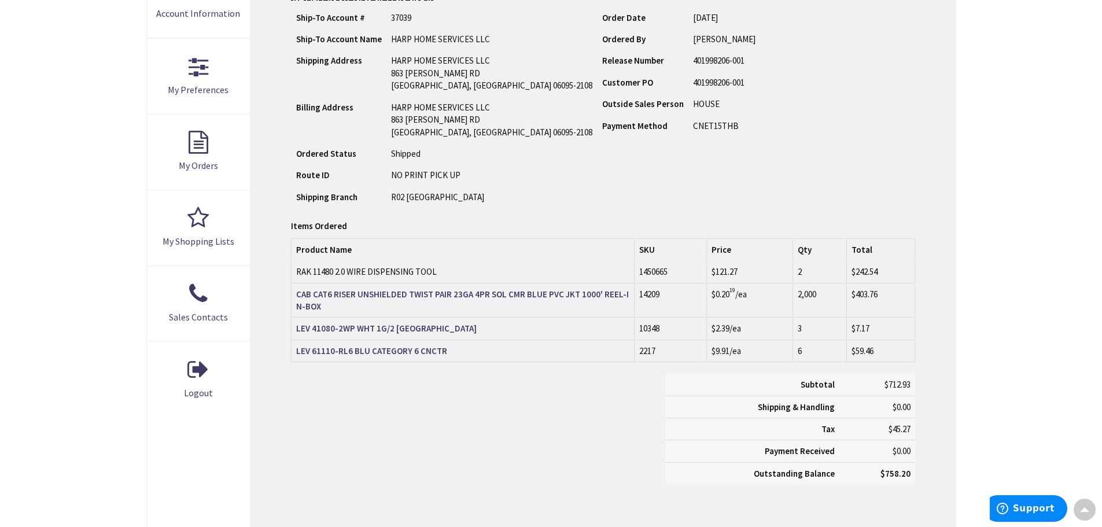
scroll to position [58, 0]
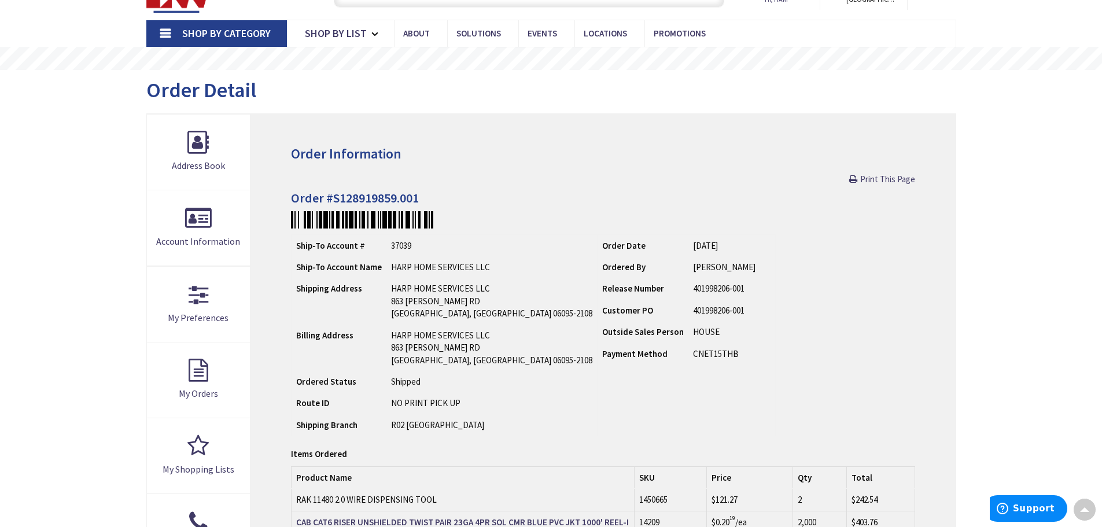
click at [377, 198] on h4 "Order #S128919859.001" at bounding box center [603, 198] width 624 height 14
drag, startPoint x: 377, startPoint y: 198, endPoint x: 404, endPoint y: 197, distance: 26.6
click at [404, 197] on h4 "Order #S128919859.001" at bounding box center [603, 198] width 624 height 14
copy h4 "S128919859.001"
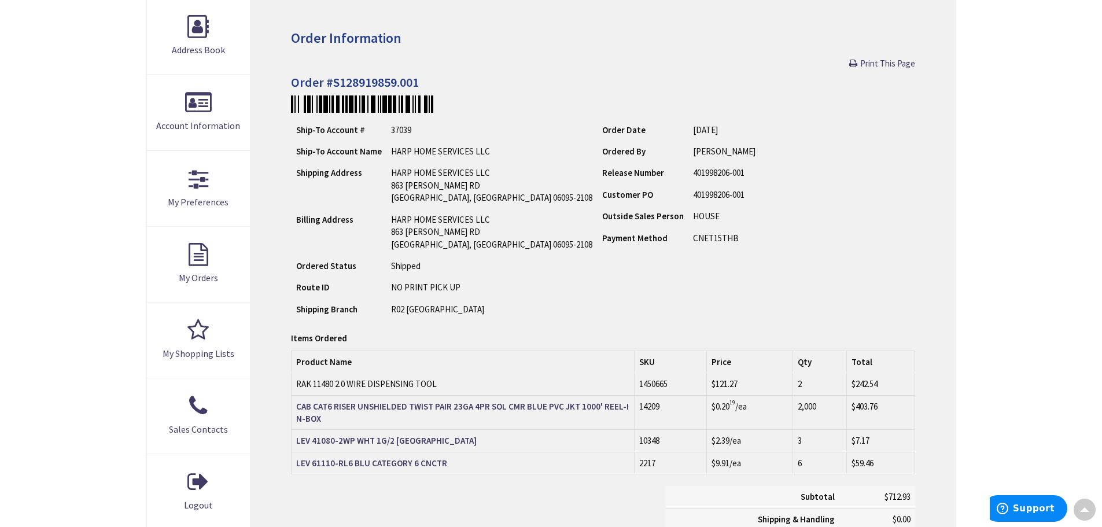
drag, startPoint x: 896, startPoint y: 265, endPoint x: 919, endPoint y: 254, distance: 25.6
click at [899, 263] on div "Ship-To Account # 37039 Ship-To Account Name HARP HOME SERVICES LLC Shipping Ad…" at bounding box center [603, 220] width 624 height 203
click at [825, 294] on div "Ship-To Account # 37039 Ship-To Account Name HARP HOME SERVICES LLC Shipping Ad…" at bounding box center [603, 220] width 624 height 203
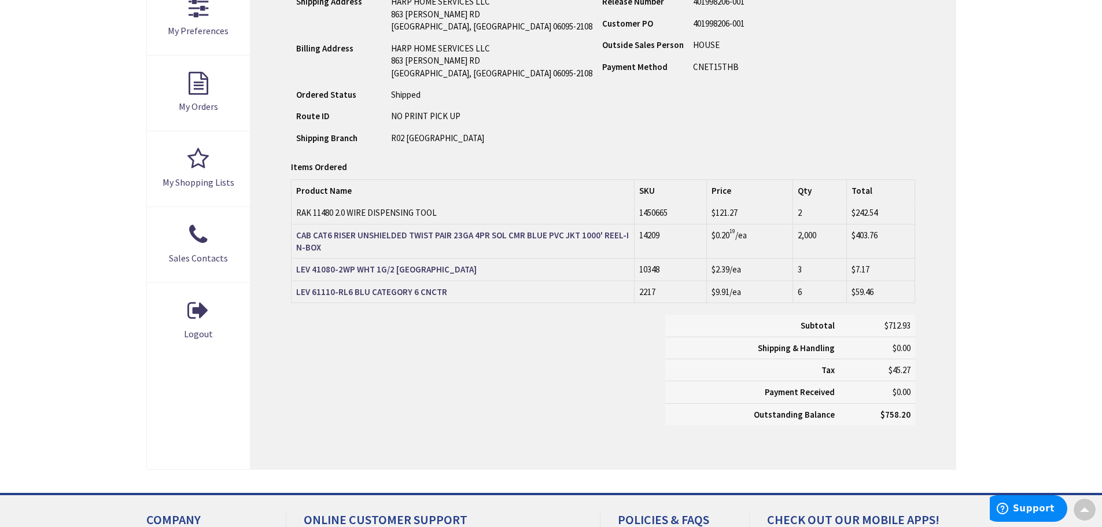
scroll to position [348, 0]
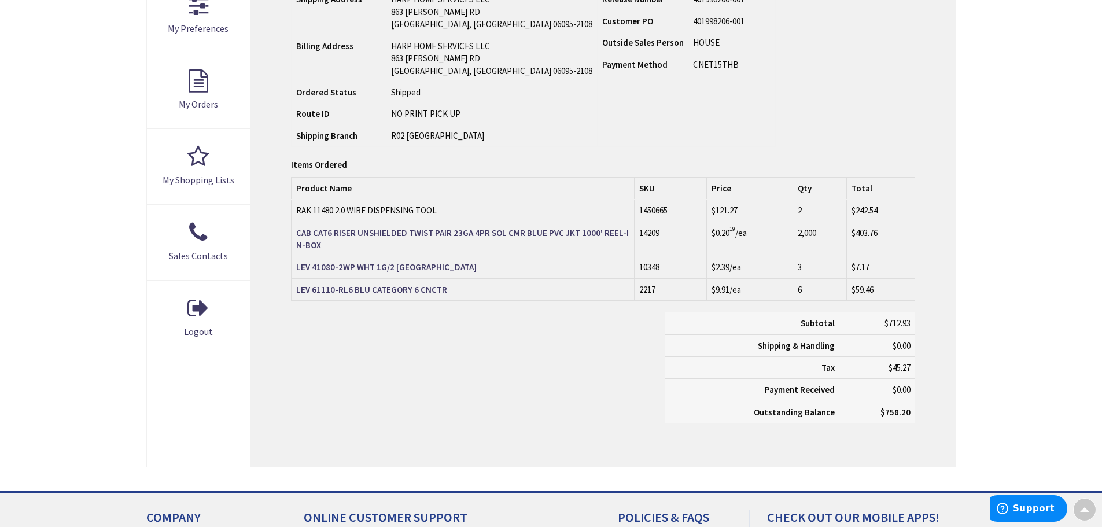
click at [682, 105] on div "Ship-To Account # 37039 Ship-To Account Name HARP HOME SERVICES LLC Shipping Ad…" at bounding box center [603, 46] width 624 height 203
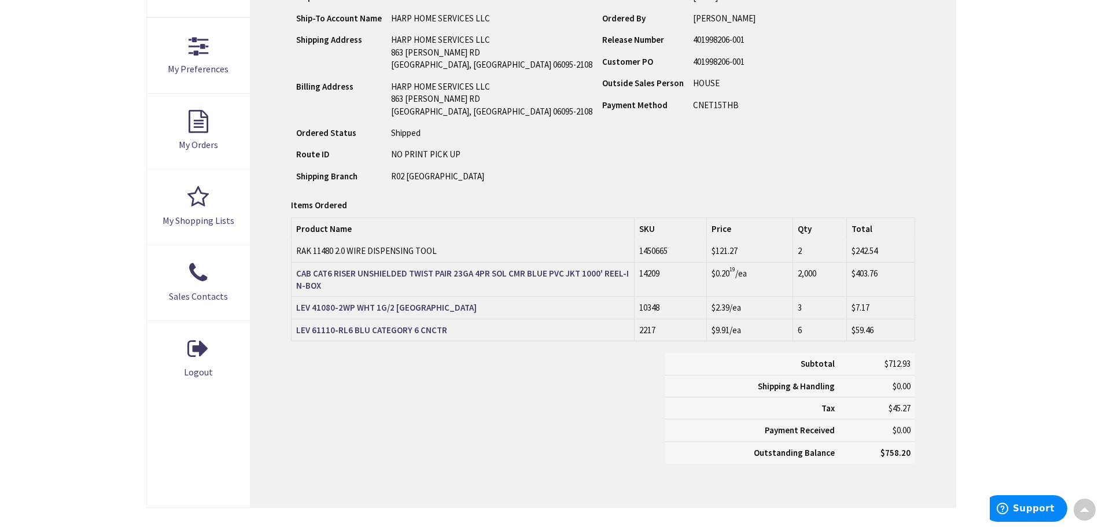
scroll to position [290, 0]
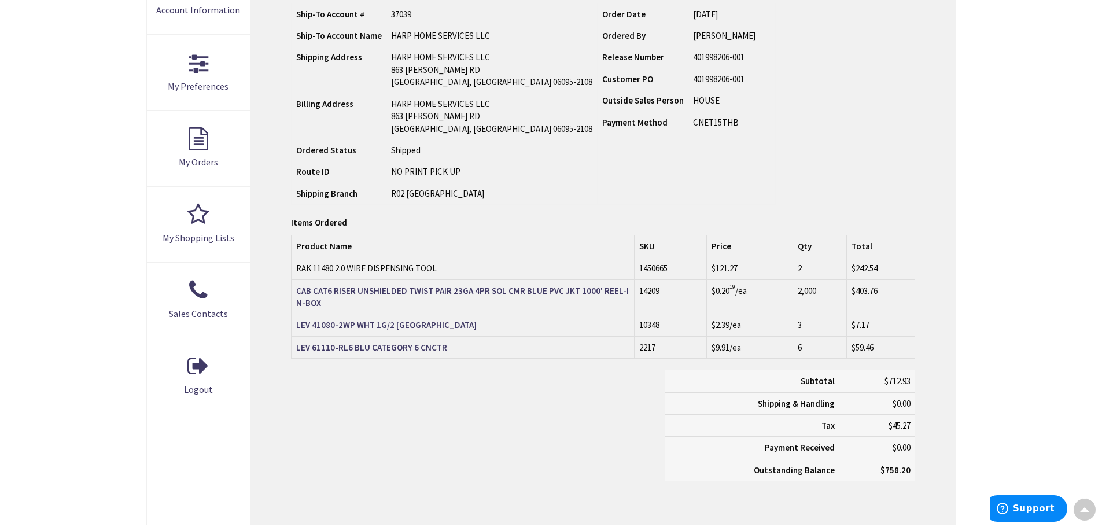
click at [697, 131] on div "Ship-To Account # 37039 Ship-To Account Name HARP HOME SERVICES LLC Shipping Ad…" at bounding box center [603, 104] width 624 height 203
click at [705, 154] on div "Ship-To Account # 37039 Ship-To Account Name HARP HOME SERVICES LLC Shipping Ad…" at bounding box center [603, 104] width 624 height 203
drag, startPoint x: 705, startPoint y: 154, endPoint x: 711, endPoint y: 109, distance: 45.6
click at [709, 119] on div "Ship-To Account # 37039 Ship-To Account Name HARP HOME SERVICES LLC Shipping Ad…" at bounding box center [603, 104] width 624 height 203
click at [711, 109] on div "Ship-To Account # 37039 Ship-To Account Name HARP HOME SERVICES LLC Shipping Ad…" at bounding box center [603, 104] width 624 height 203
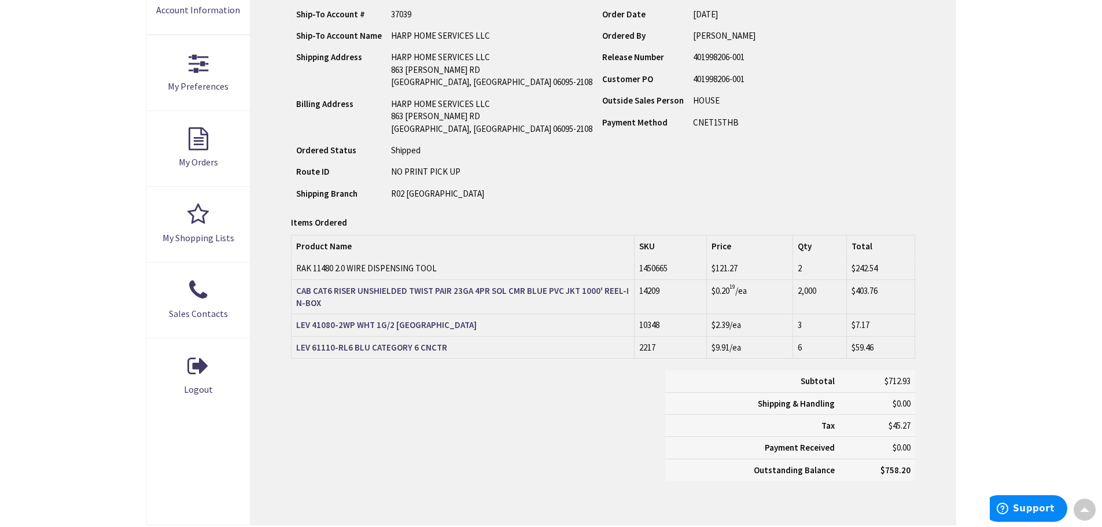
drag, startPoint x: 711, startPoint y: 109, endPoint x: 713, endPoint y: 159, distance: 49.8
click at [713, 158] on div "Ship-To Account # 37039 Ship-To Account Name HARP HOME SERVICES LLC Shipping Ad…" at bounding box center [603, 104] width 624 height 203
drag, startPoint x: 970, startPoint y: 202, endPoint x: 981, endPoint y: 351, distance: 149.1
click at [983, 350] on main "My Account Order Detail Order Information Print This Page Order #S128919859.001…" at bounding box center [551, 194] width 868 height 710
click at [978, 351] on main "My Account Order Detail Order Information Print This Page Order #S128919859.001…" at bounding box center [551, 194] width 868 height 710
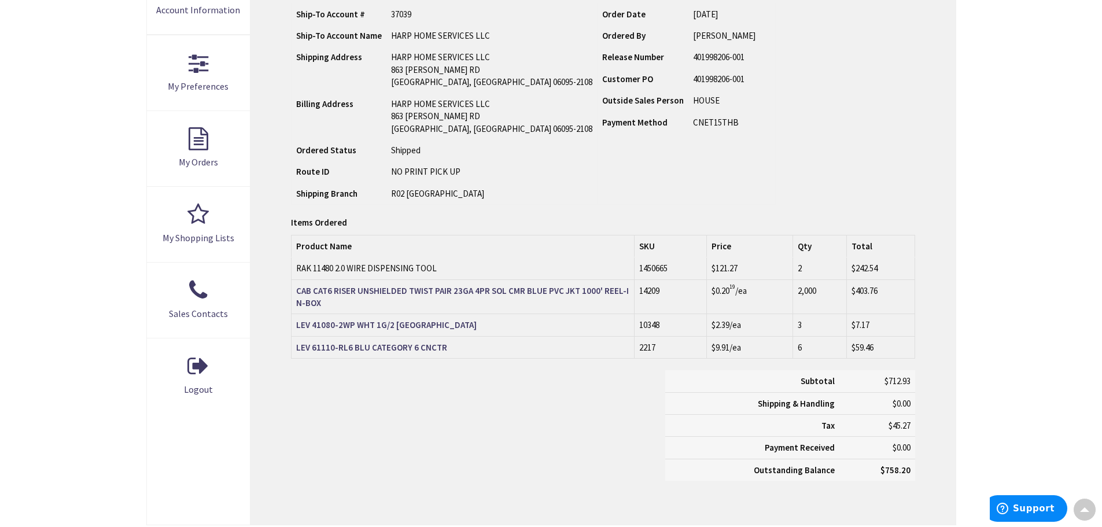
click at [675, 132] on div "Ship-To Account # 37039 Ship-To Account Name HARP HOME SERVICES LLC Shipping Ad…" at bounding box center [603, 104] width 624 height 203
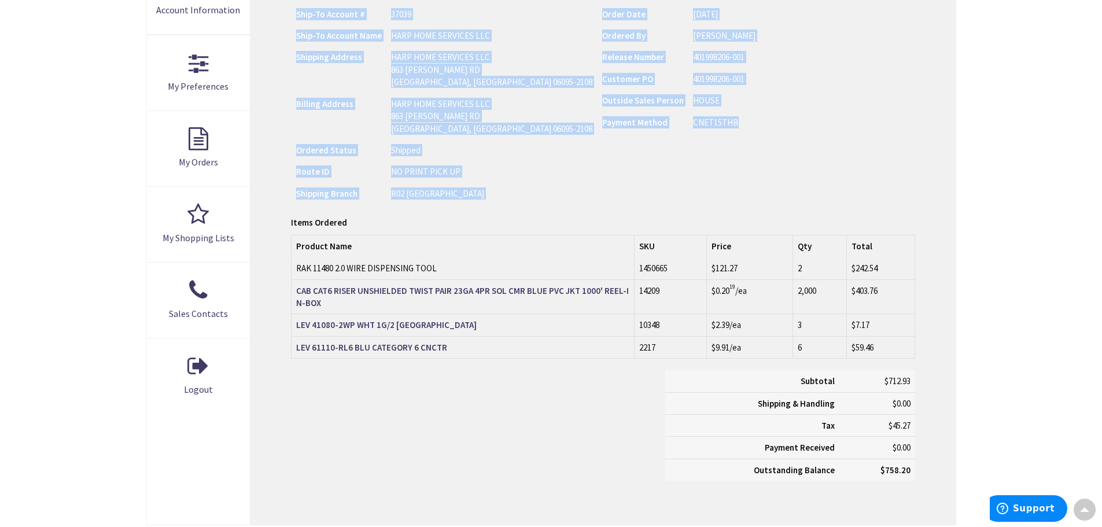
drag, startPoint x: 675, startPoint y: 132, endPoint x: 723, endPoint y: 37, distance: 106.1
click at [717, 49] on div "Ship-To Account # 37039 Ship-To Account Name HARP HOME SERVICES LLC Shipping Ad…" at bounding box center [603, 104] width 624 height 203
click at [770, 57] on div "Ship-To Account # 37039 Ship-To Account Name HARP HOME SERVICES LLC Shipping Ad…" at bounding box center [603, 104] width 624 height 203
click at [799, 143] on div "Ship-To Account # 37039 Ship-To Account Name HARP HOME SERVICES LLC Shipping Ad…" at bounding box center [603, 104] width 624 height 203
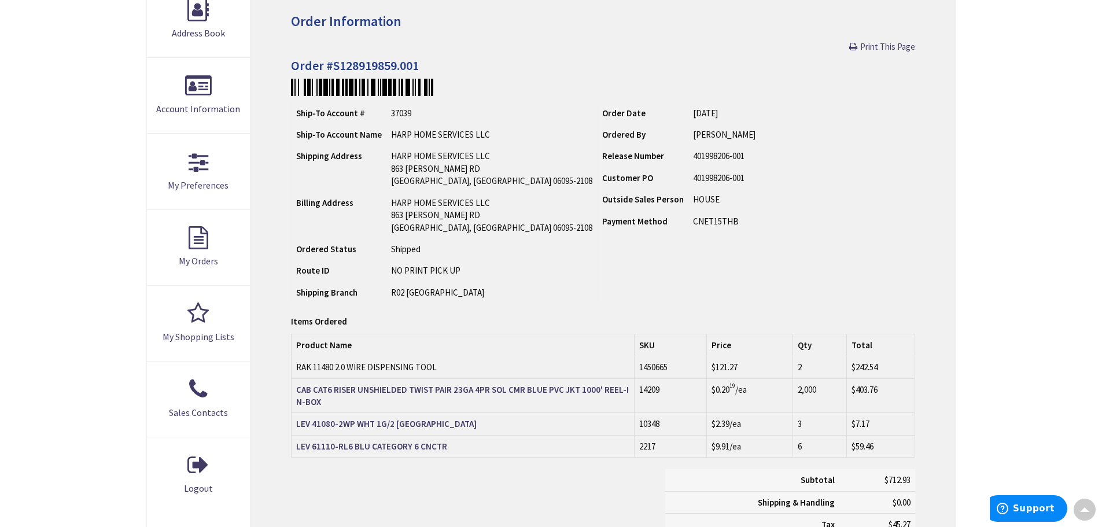
scroll to position [0, 0]
